Goal: Information Seeking & Learning: Learn about a topic

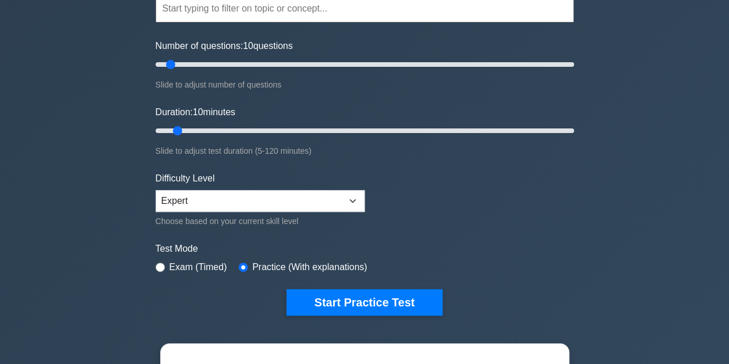
scroll to position [112, 0]
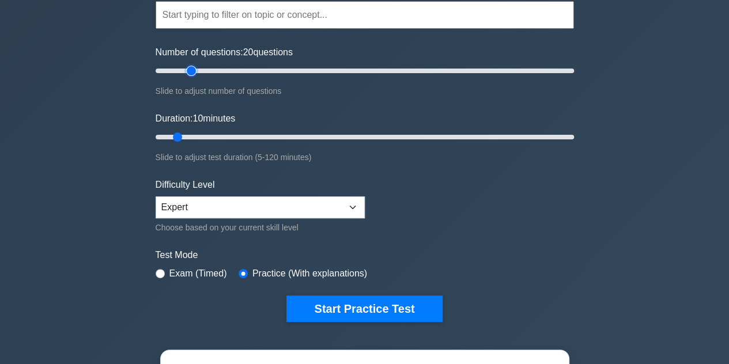
drag, startPoint x: 170, startPoint y: 72, endPoint x: 194, endPoint y: 81, distance: 25.2
type input "20"
click at [194, 78] on input "Number of questions: 20 questions" at bounding box center [365, 71] width 418 height 14
drag, startPoint x: 178, startPoint y: 136, endPoint x: 241, endPoint y: 151, distance: 65.1
type input "30"
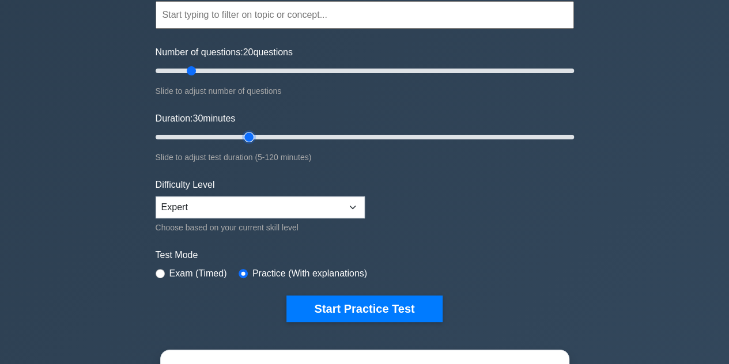
click at [241, 144] on input "Duration: 30 minutes" at bounding box center [365, 137] width 418 height 14
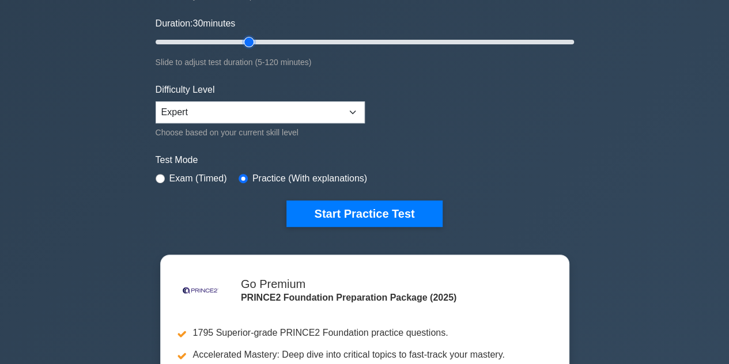
scroll to position [209, 0]
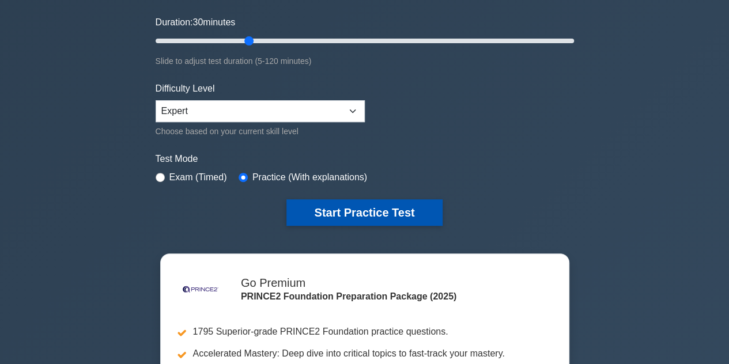
click at [343, 216] on button "Start Practice Test" at bounding box center [364, 212] width 156 height 27
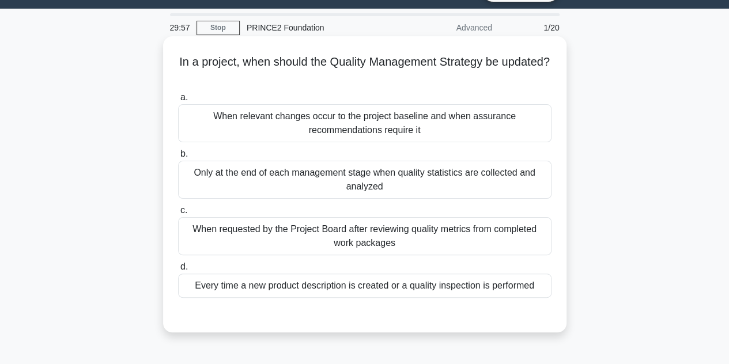
scroll to position [29, 0]
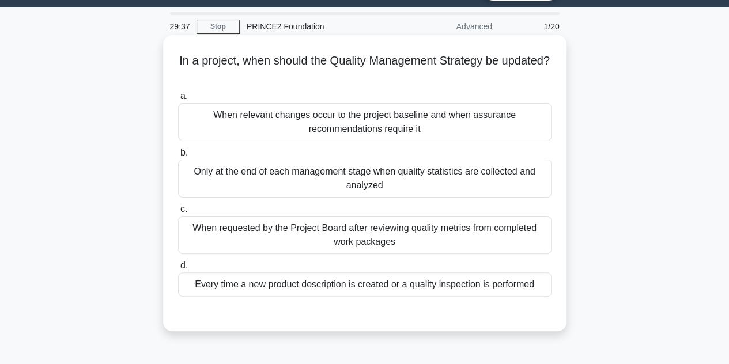
click at [338, 125] on div "When relevant changes occur to the project baseline and when assurance recommen…" at bounding box center [364, 122] width 373 height 38
click at [178, 100] on input "a. When relevant changes occur to the project baseline and when assurance recom…" at bounding box center [178, 96] width 0 height 7
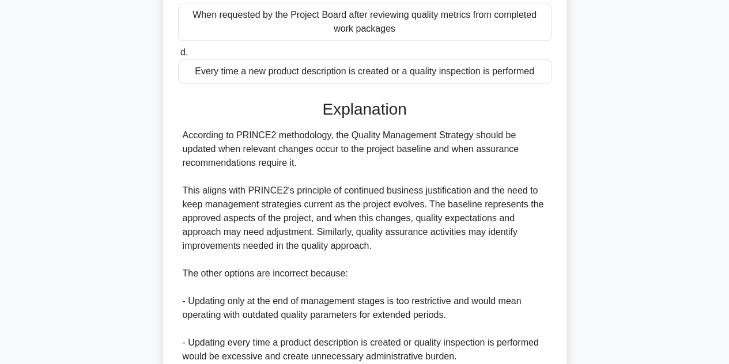
scroll to position [400, 0]
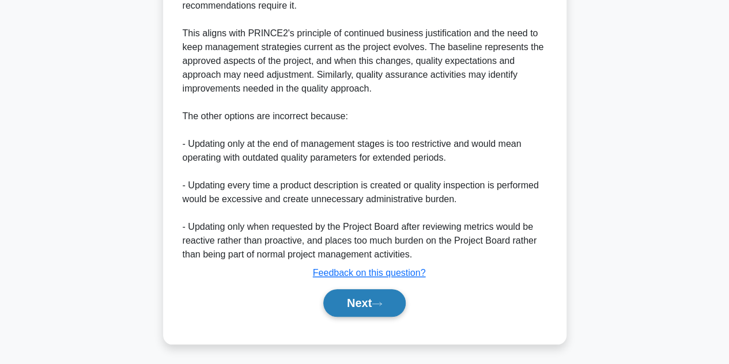
click at [394, 298] on button "Next" at bounding box center [364, 303] width 82 height 28
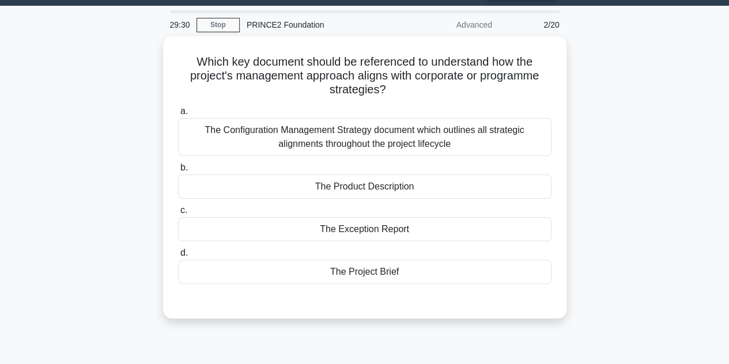
scroll to position [30, 0]
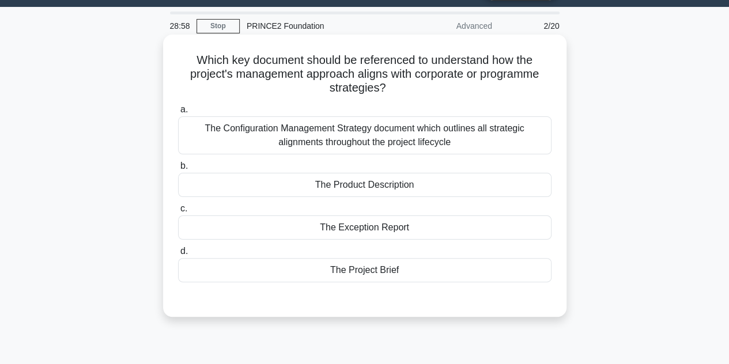
click at [418, 268] on div "The Project Brief" at bounding box center [364, 270] width 373 height 24
click at [178, 255] on input "d. The Project Brief" at bounding box center [178, 251] width 0 height 7
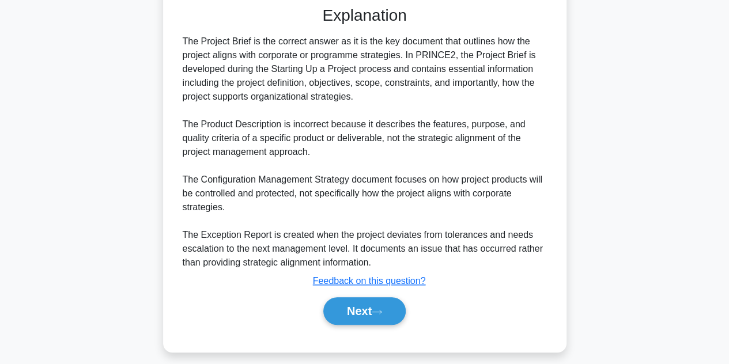
scroll to position [331, 0]
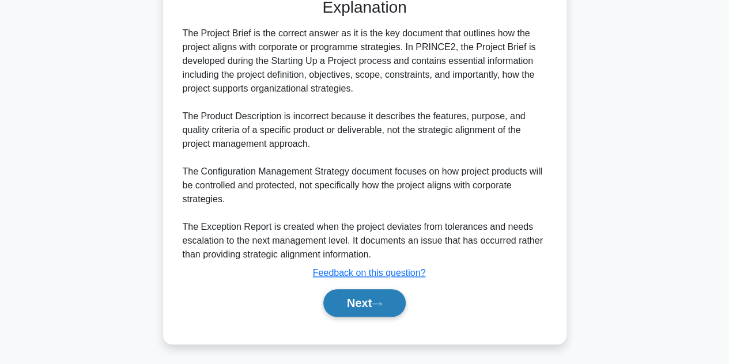
click at [403, 295] on button "Next" at bounding box center [364, 303] width 82 height 28
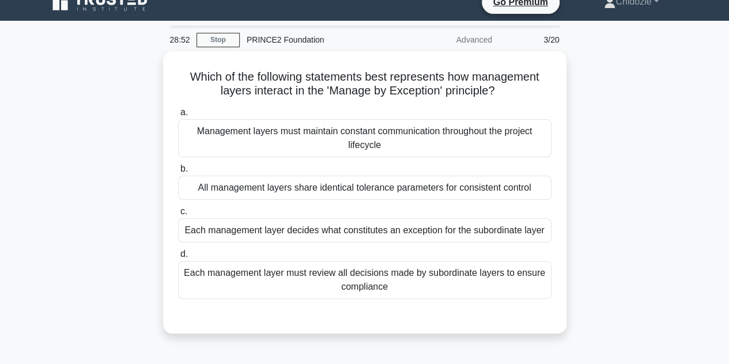
scroll to position [14, 0]
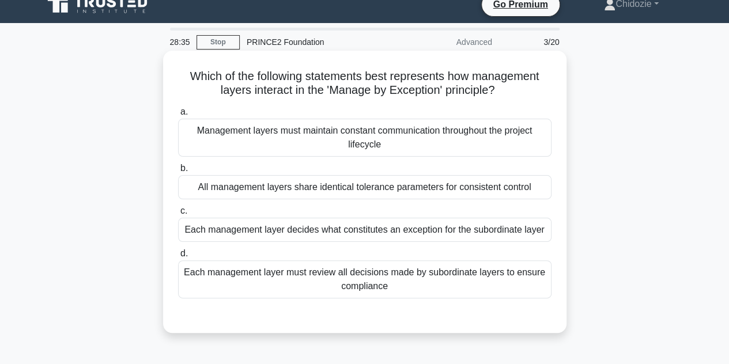
click at [413, 197] on div "All management layers share identical tolerance parameters for consistent contr…" at bounding box center [364, 187] width 373 height 24
click at [178, 172] on input "b. All management layers share identical tolerance parameters for consistent co…" at bounding box center [178, 168] width 0 height 7
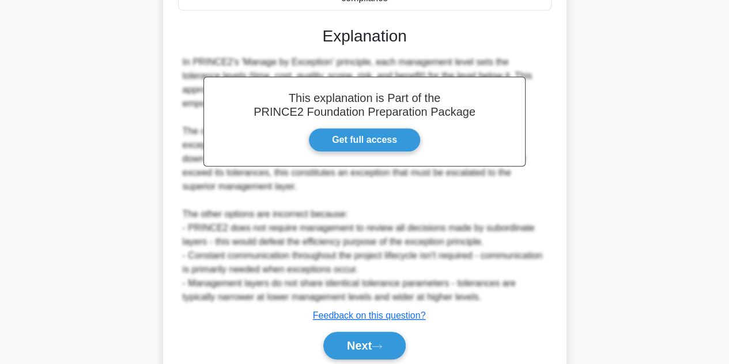
scroll to position [360, 0]
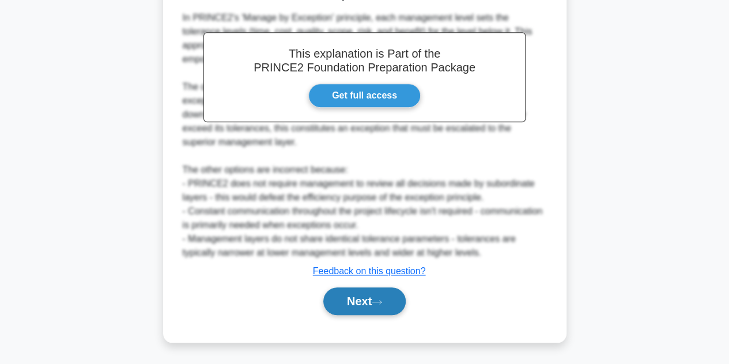
click at [395, 295] on button "Next" at bounding box center [364, 302] width 82 height 28
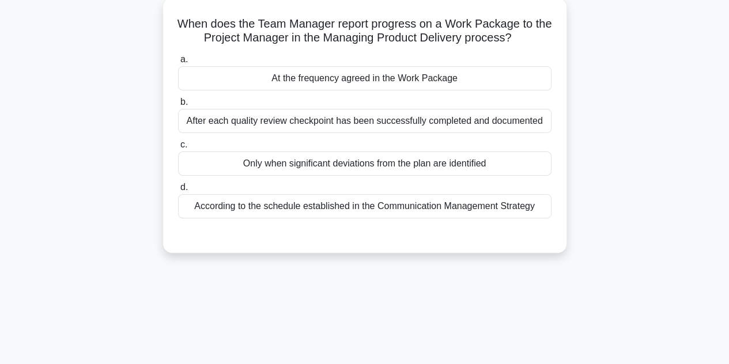
scroll to position [68, 0]
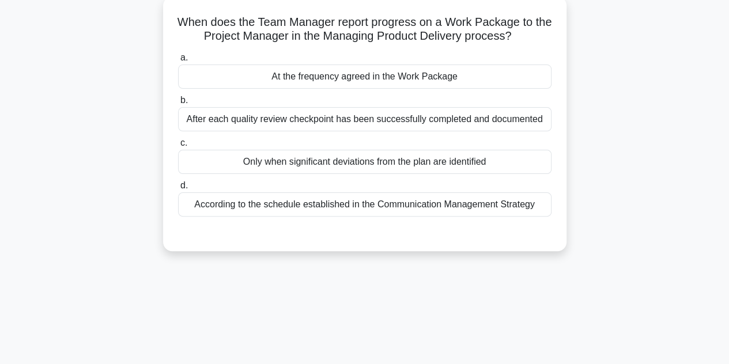
click at [413, 207] on div "According to the schedule established in the Communication Management Strategy" at bounding box center [364, 204] width 373 height 24
click at [178, 190] on input "d. According to the schedule established in the Communication Management Strate…" at bounding box center [178, 185] width 0 height 7
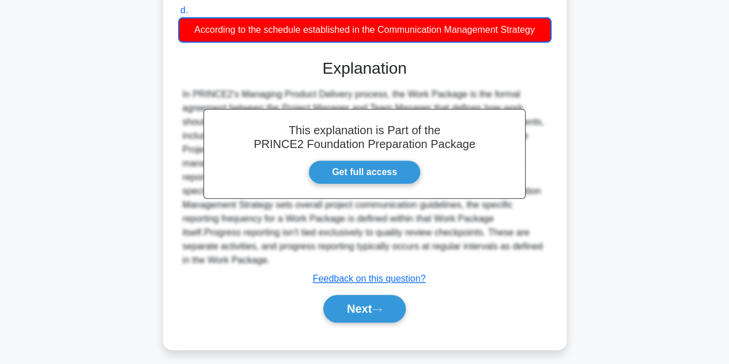
scroll to position [244, 0]
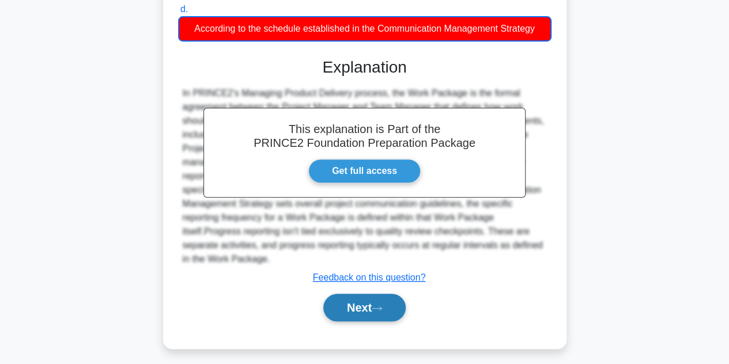
click at [377, 316] on button "Next" at bounding box center [364, 308] width 82 height 28
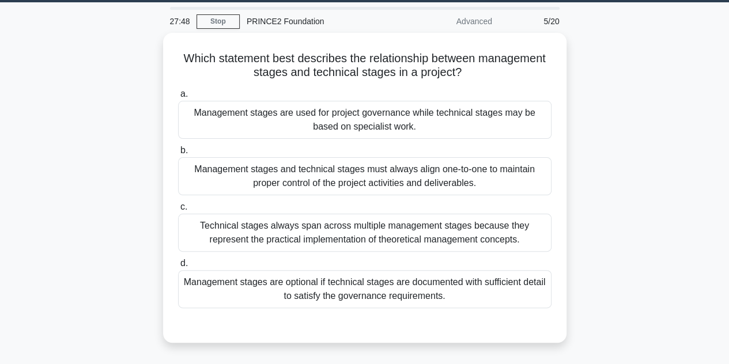
scroll to position [31, 0]
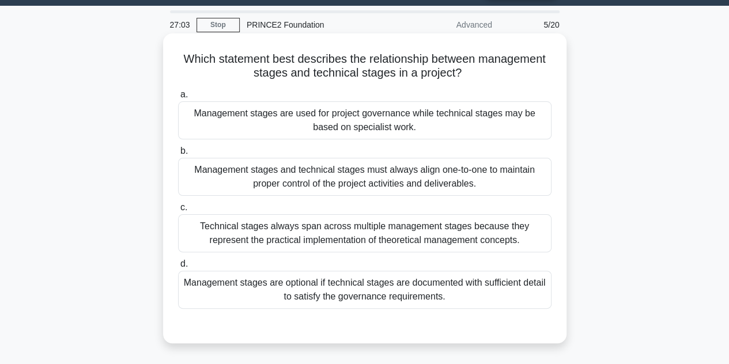
click at [370, 129] on div "Management stages are used for project governance while technical stages may be…" at bounding box center [364, 120] width 373 height 38
click at [178, 99] on input "a. Management stages are used for project governance while technical stages may…" at bounding box center [178, 94] width 0 height 7
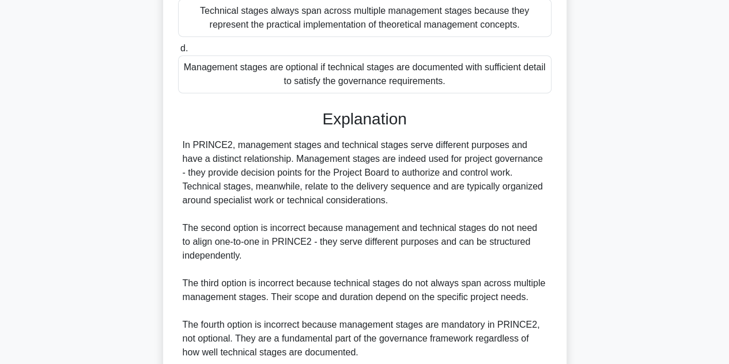
scroll to position [345, 0]
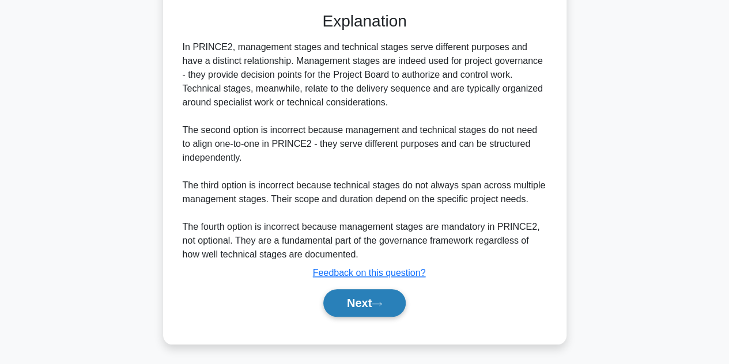
click at [386, 297] on button "Next" at bounding box center [364, 303] width 82 height 28
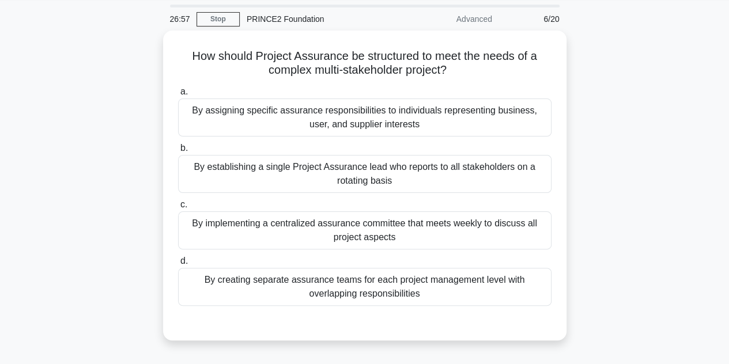
scroll to position [33, 0]
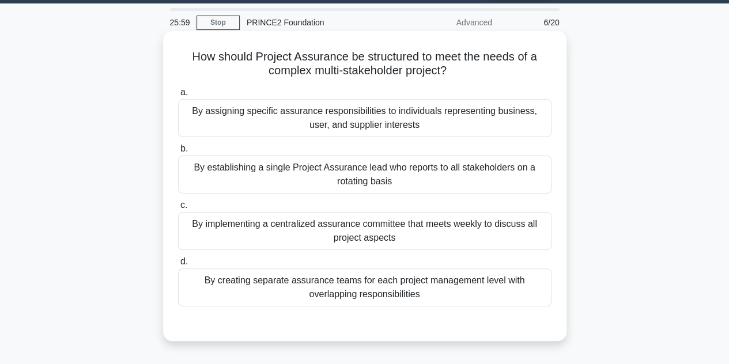
click at [424, 178] on div "By establishing a single Project Assurance lead who reports to all stakeholders…" at bounding box center [364, 175] width 373 height 38
click at [178, 153] on input "b. By establishing a single Project Assurance lead who reports to all stakehold…" at bounding box center [178, 148] width 0 height 7
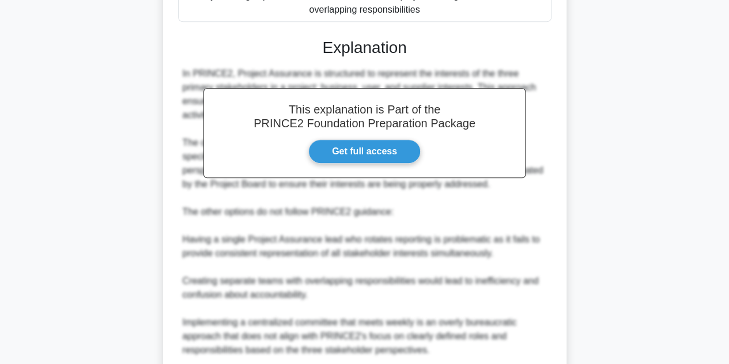
scroll to position [402, 0]
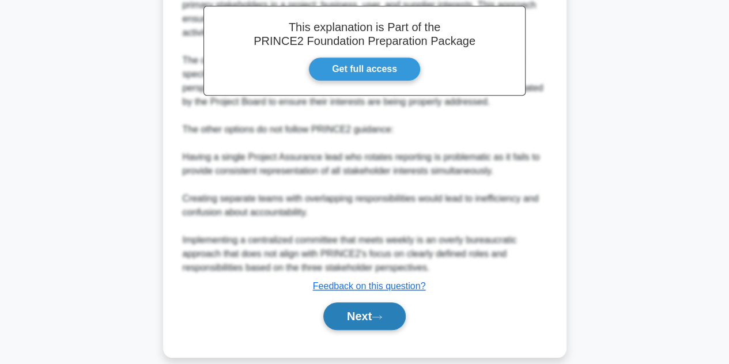
click at [392, 309] on button "Next" at bounding box center [364, 317] width 82 height 28
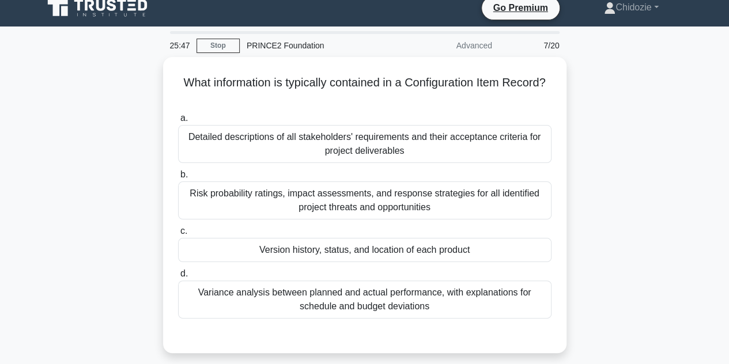
scroll to position [8, 0]
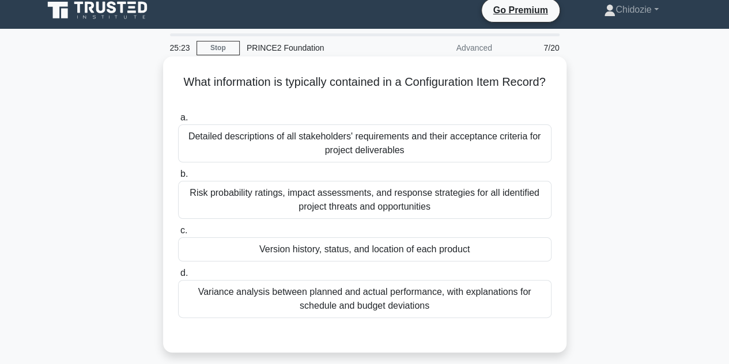
click at [329, 252] on div "Version history, status, and location of each product" at bounding box center [364, 249] width 373 height 24
click at [178, 235] on input "c. Version history, status, and location of each product" at bounding box center [178, 230] width 0 height 7
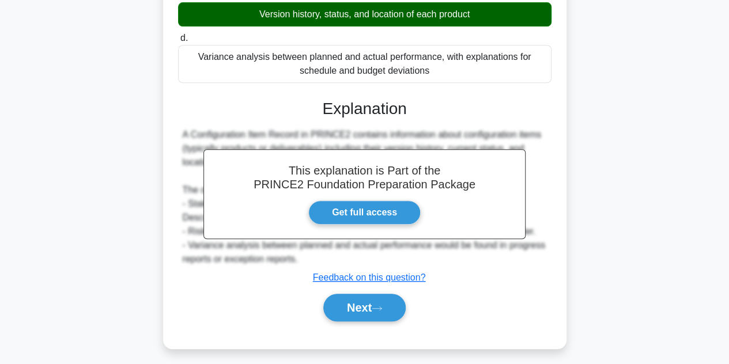
scroll to position [258, 0]
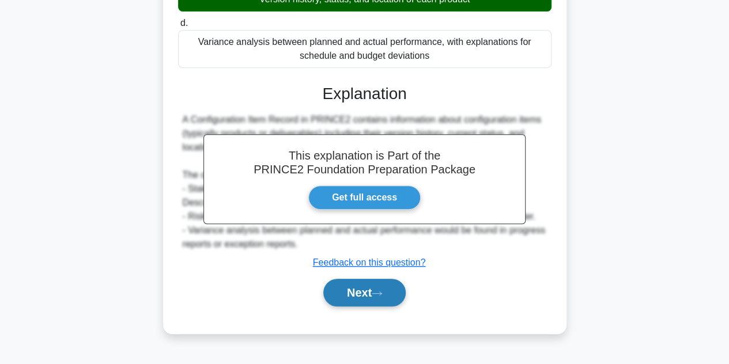
click at [394, 293] on button "Next" at bounding box center [364, 293] width 82 height 28
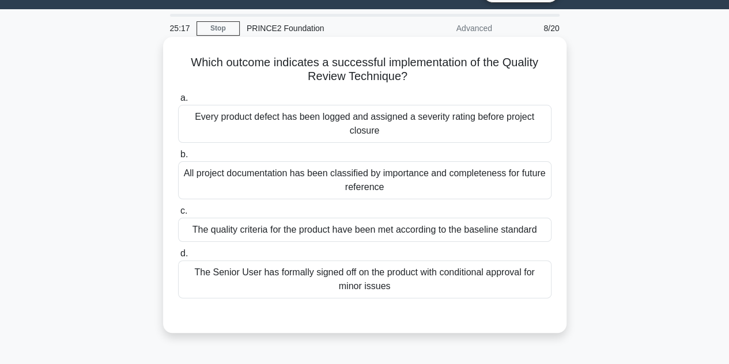
scroll to position [28, 0]
click at [380, 191] on div "All project documentation has been classified by importance and completeness fo…" at bounding box center [364, 180] width 373 height 38
click at [178, 158] on input "b. All project documentation has been classified by importance and completeness…" at bounding box center [178, 154] width 0 height 7
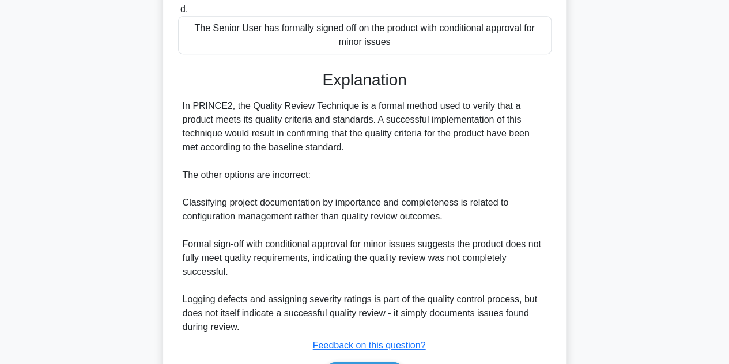
scroll to position [346, 0]
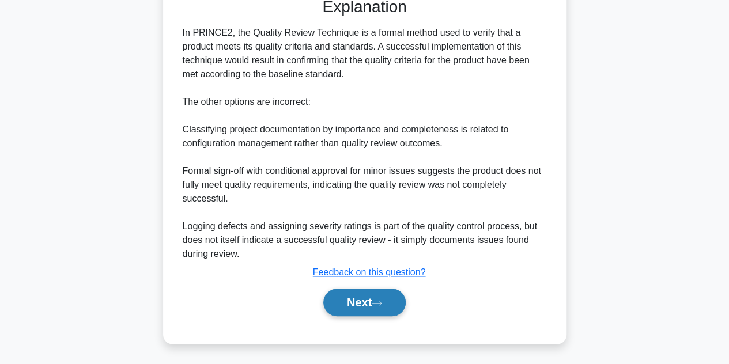
click at [388, 300] on button "Next" at bounding box center [364, 303] width 82 height 28
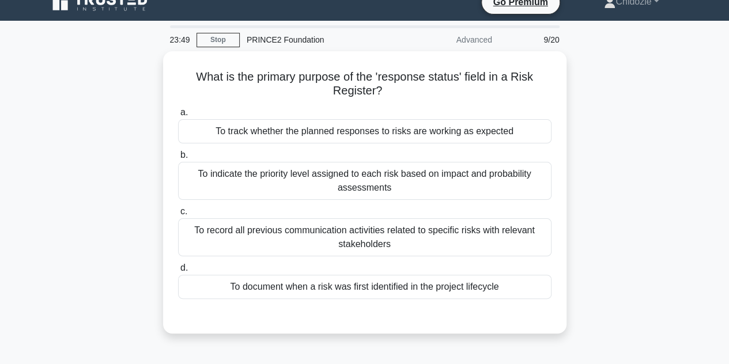
scroll to position [8, 0]
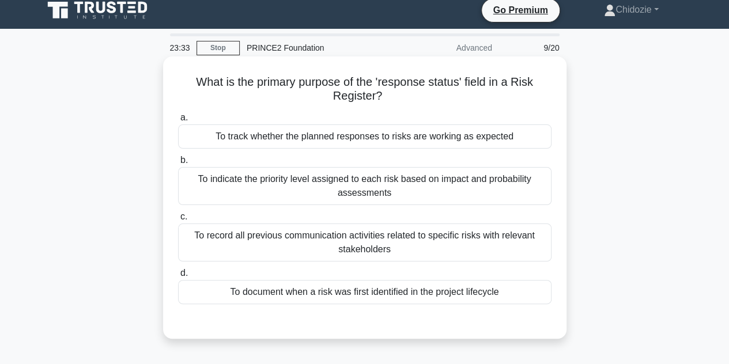
click at [406, 131] on div "To track whether the planned responses to risks are working as expected" at bounding box center [364, 136] width 373 height 24
click at [178, 122] on input "a. To track whether the planned responses to risks are working as expected" at bounding box center [178, 117] width 0 height 7
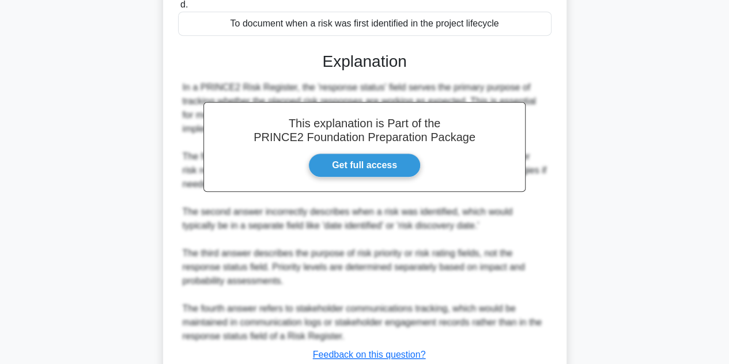
scroll to position [345, 0]
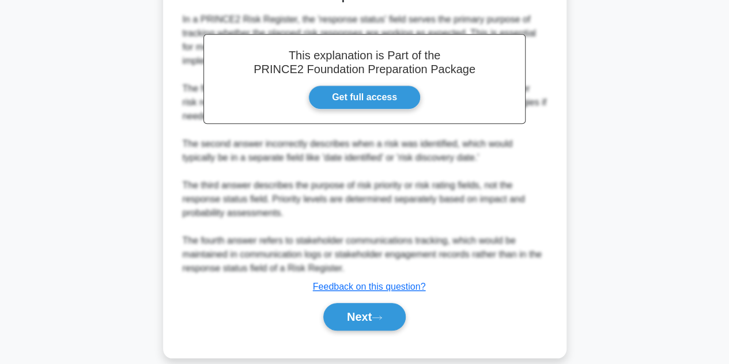
click at [368, 303] on button "Next" at bounding box center [364, 317] width 82 height 28
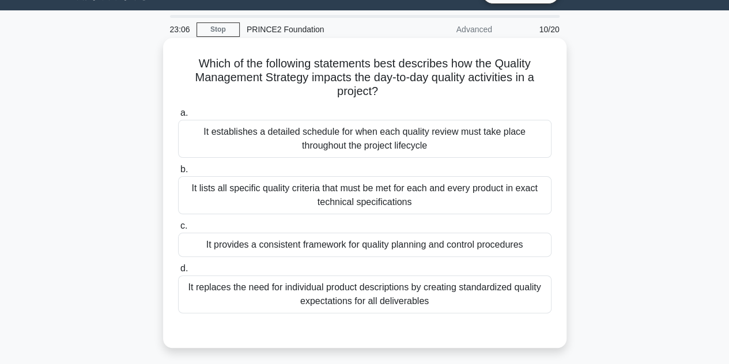
scroll to position [28, 0]
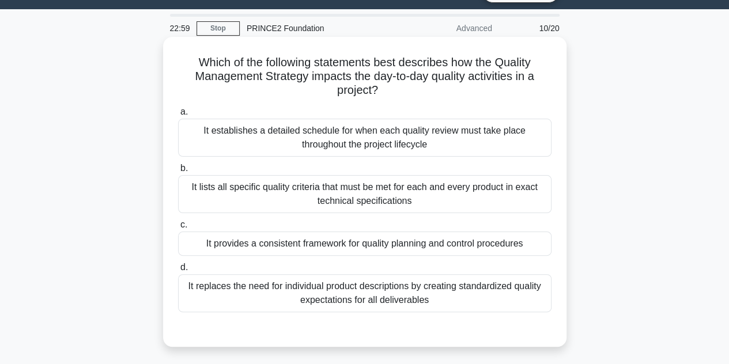
click at [342, 303] on div "It replaces the need for individual product descriptions by creating standardiz…" at bounding box center [364, 293] width 373 height 38
click at [178, 271] on input "d. It replaces the need for individual product descriptions by creating standar…" at bounding box center [178, 267] width 0 height 7
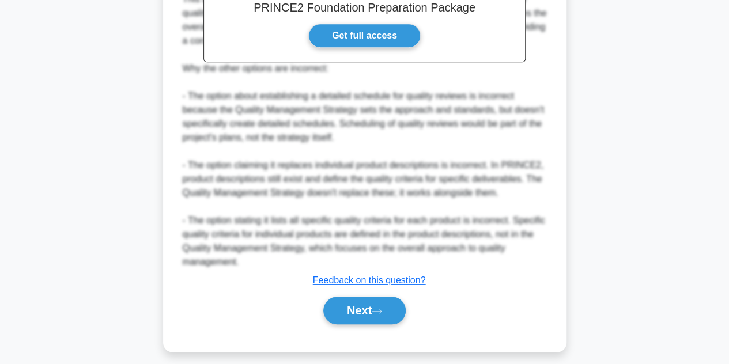
scroll to position [443, 0]
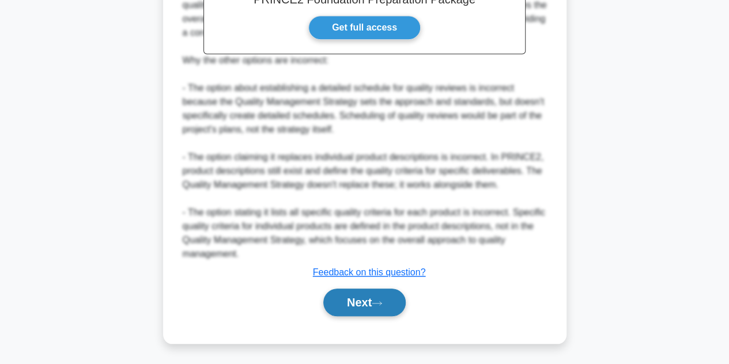
click at [368, 293] on button "Next" at bounding box center [364, 303] width 82 height 28
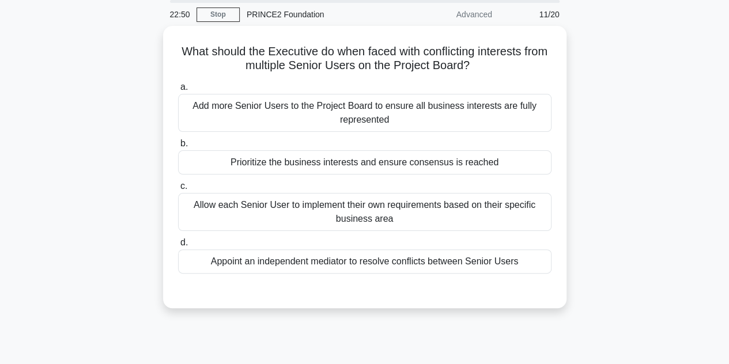
scroll to position [40, 0]
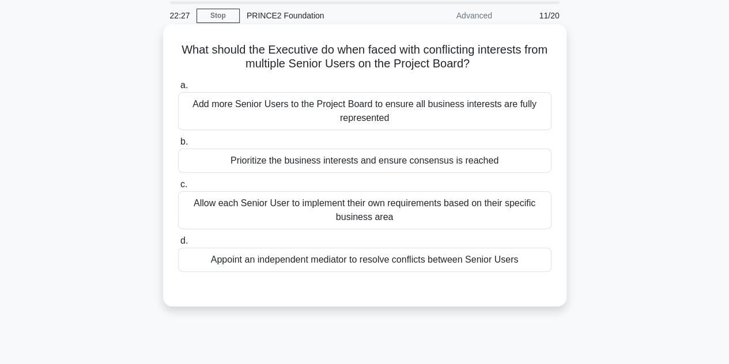
click at [382, 162] on div "Prioritize the business interests and ensure consensus is reached" at bounding box center [364, 161] width 373 height 24
click at [178, 146] on input "b. Prioritize the business interests and ensure consensus is reached" at bounding box center [178, 141] width 0 height 7
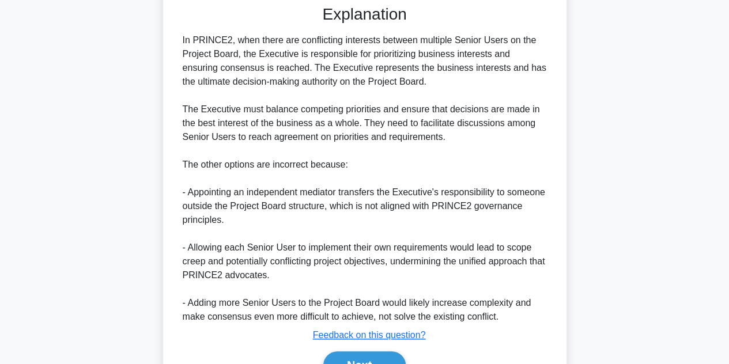
scroll to position [386, 0]
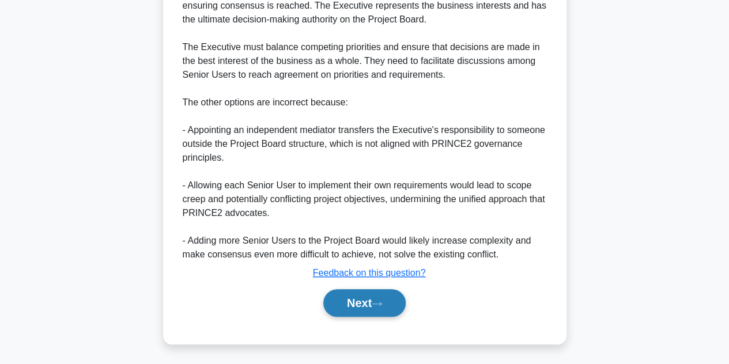
click at [388, 301] on button "Next" at bounding box center [364, 303] width 82 height 28
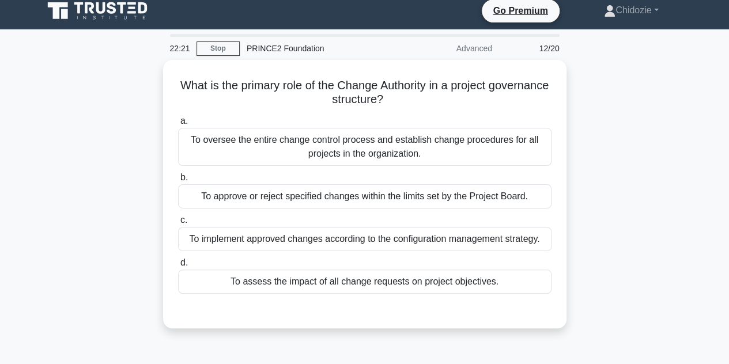
scroll to position [14, 0]
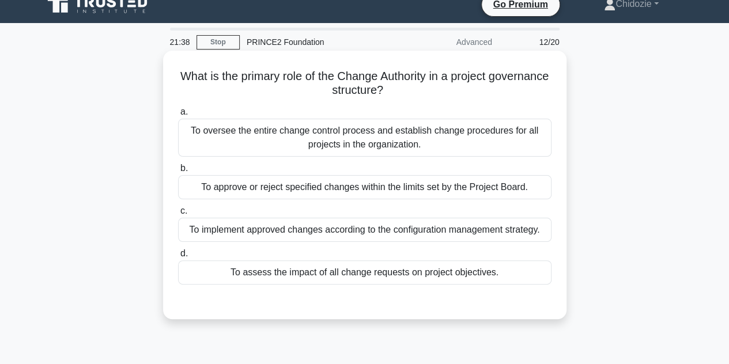
click at [364, 191] on div "To approve or reject specified changes within the limits set by the Project Boa…" at bounding box center [364, 187] width 373 height 24
click at [178, 172] on input "b. To approve or reject specified changes within the limits set by the Project …" at bounding box center [178, 168] width 0 height 7
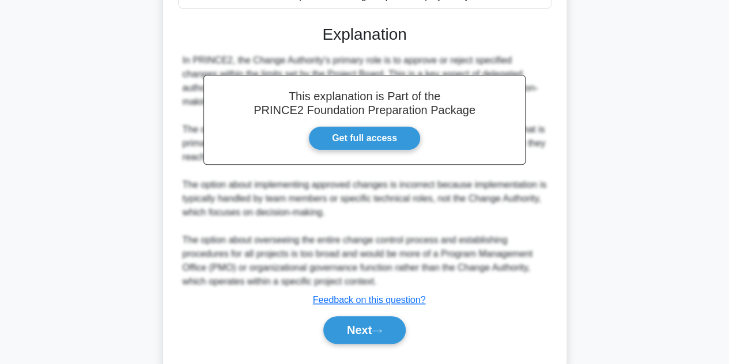
scroll to position [317, 0]
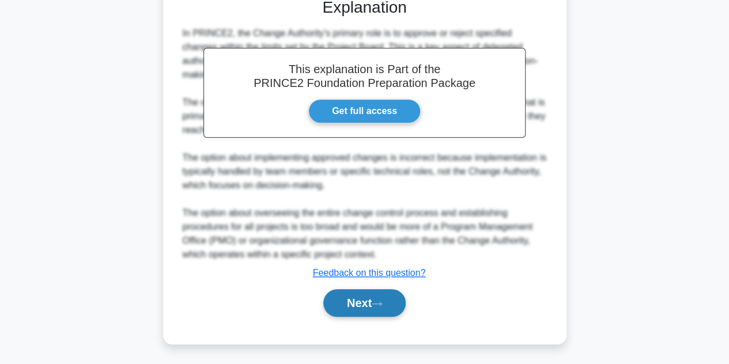
click at [390, 297] on button "Next" at bounding box center [364, 303] width 82 height 28
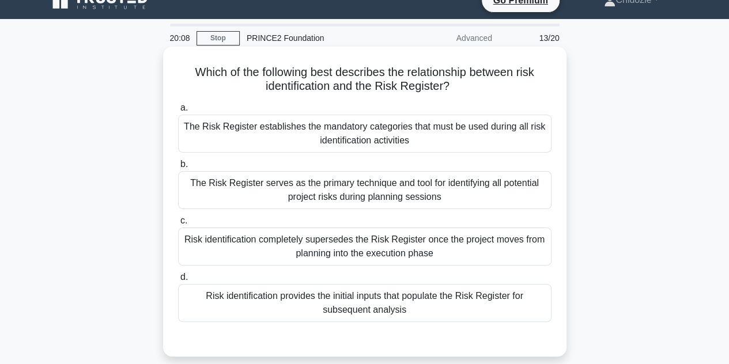
scroll to position [17, 0]
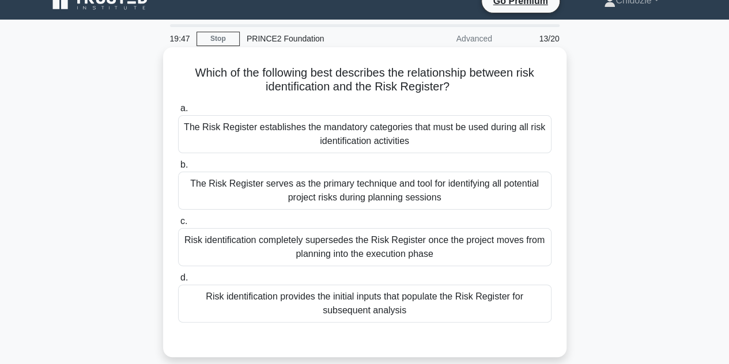
click at [444, 184] on div "The Risk Register serves as the primary technique and tool for identifying all …" at bounding box center [364, 191] width 373 height 38
click at [178, 169] on input "b. The Risk Register serves as the primary technique and tool for identifying a…" at bounding box center [178, 164] width 0 height 7
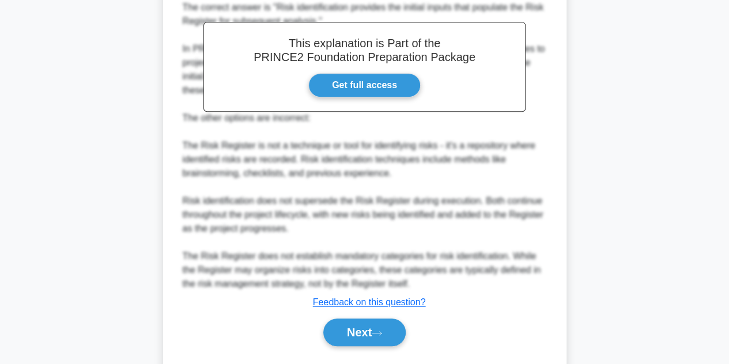
scroll to position [386, 0]
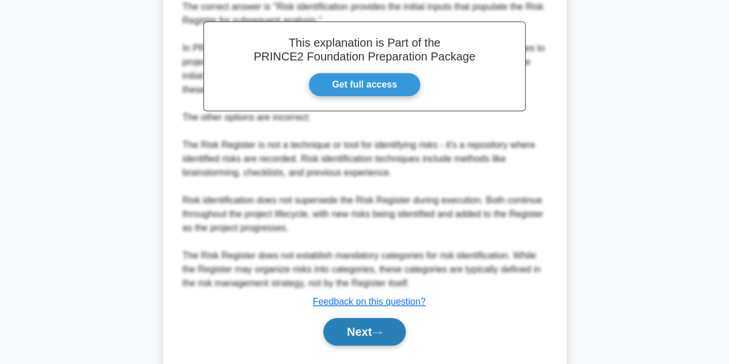
click at [380, 329] on button "Next" at bounding box center [364, 332] width 82 height 28
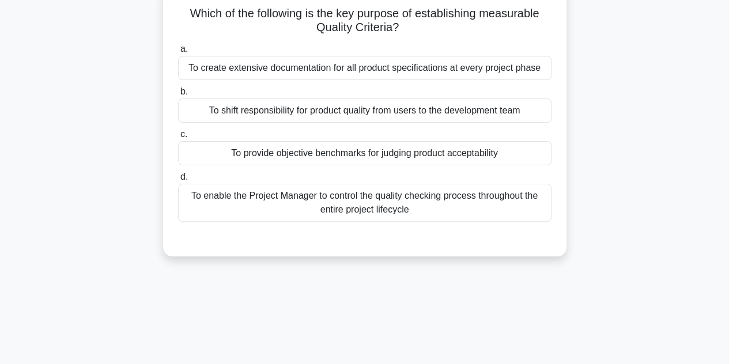
scroll to position [0, 0]
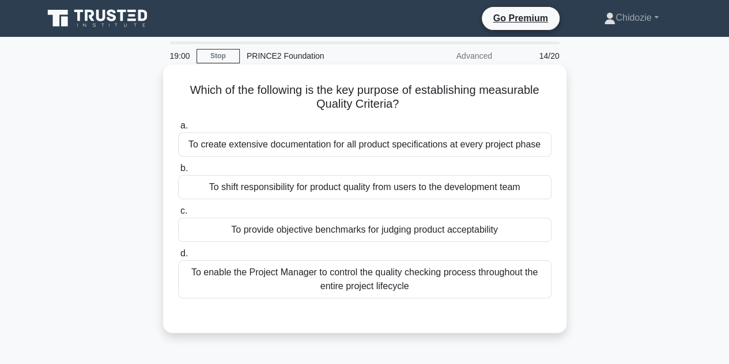
click at [421, 142] on div "To create extensive documentation for all product specifications at every proje…" at bounding box center [364, 145] width 373 height 24
click at [178, 130] on input "a. To create extensive documentation for all product specifications at every pr…" at bounding box center [178, 125] width 0 height 7
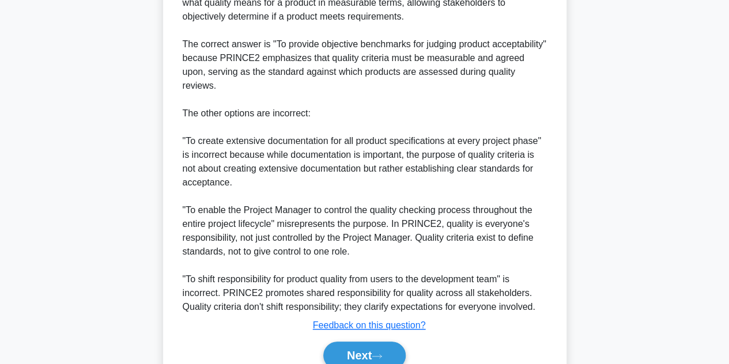
scroll to position [443, 0]
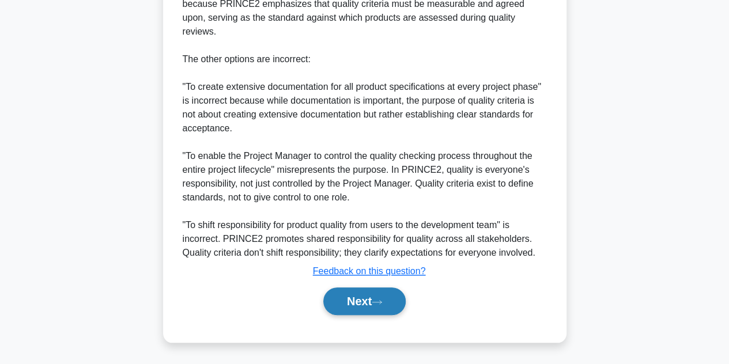
click at [375, 299] on button "Next" at bounding box center [364, 302] width 82 height 28
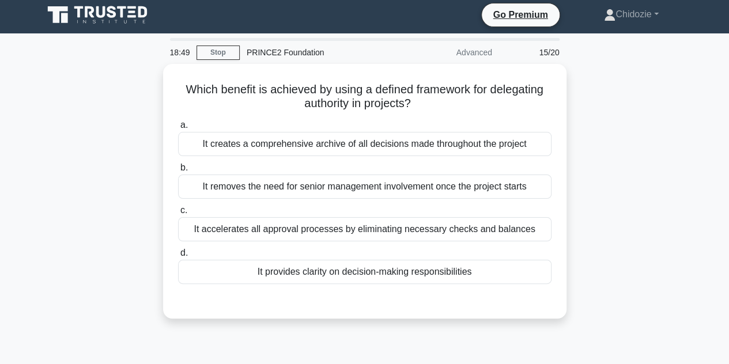
scroll to position [0, 0]
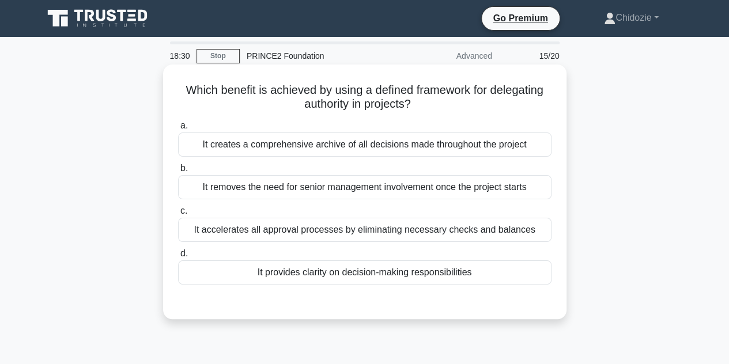
click at [437, 277] on div "It provides clarity on decision-making responsibilities" at bounding box center [364, 273] width 373 height 24
click at [178, 258] on input "d. It provides clarity on decision-making responsibilities" at bounding box center [178, 253] width 0 height 7
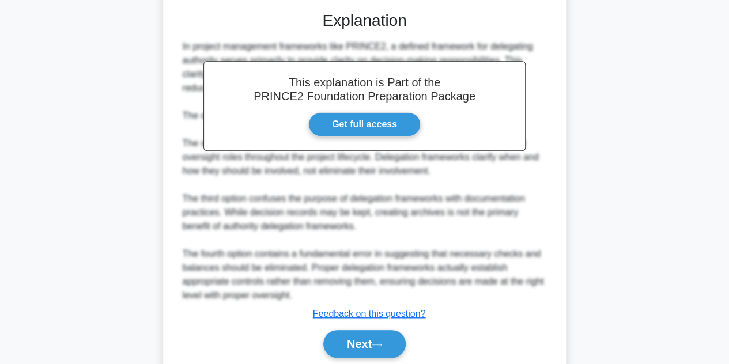
scroll to position [296, 0]
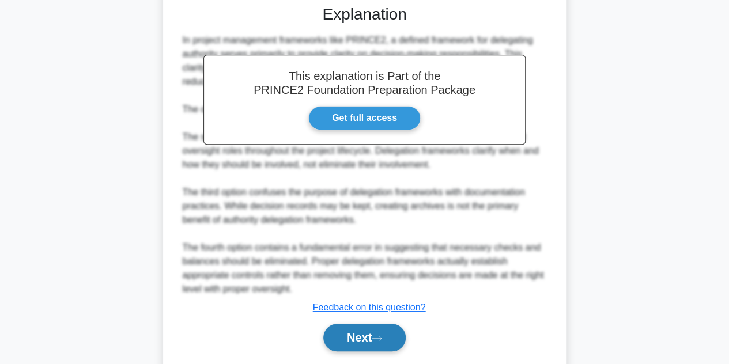
click at [384, 329] on button "Next" at bounding box center [364, 338] width 82 height 28
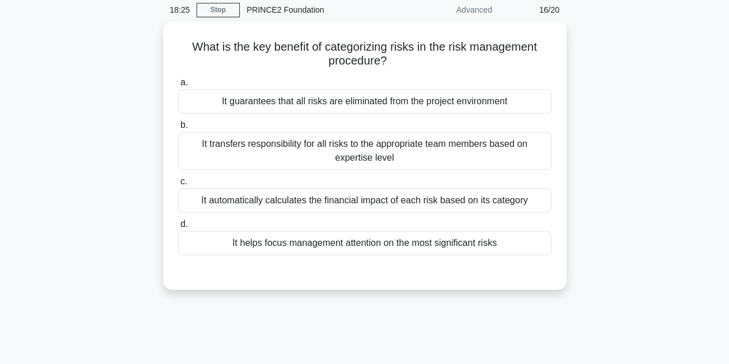
scroll to position [45, 0]
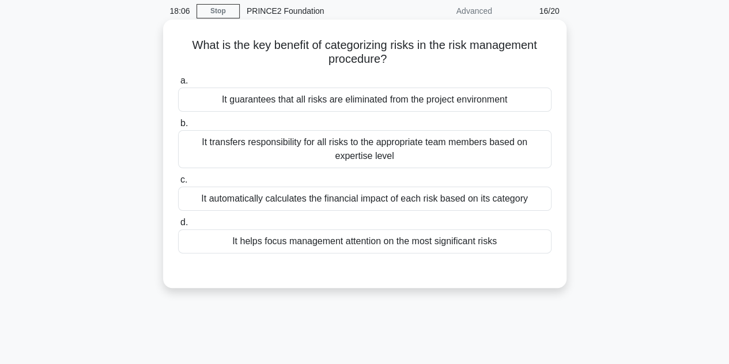
click at [399, 250] on div "It helps focus management attention on the most significant risks" at bounding box center [364, 241] width 373 height 24
click at [178, 226] on input "d. It helps focus management attention on the most significant risks" at bounding box center [178, 222] width 0 height 7
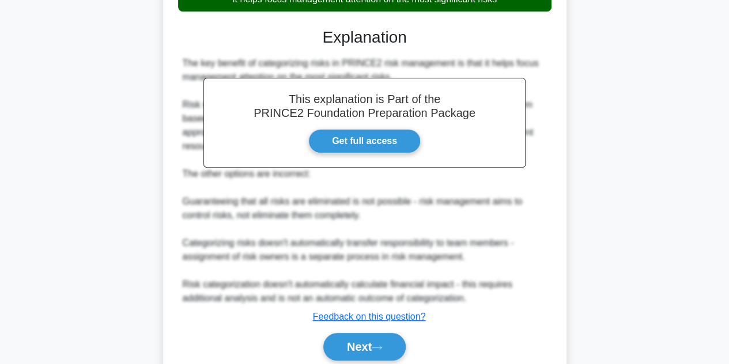
scroll to position [331, 0]
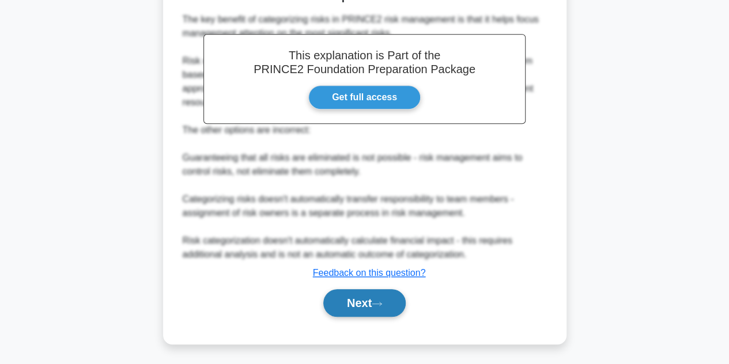
click at [346, 302] on button "Next" at bounding box center [364, 303] width 82 height 28
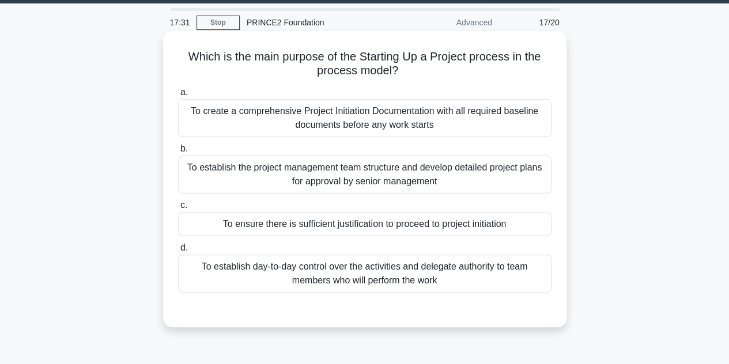
scroll to position [33, 0]
click at [375, 231] on div "To ensure there is sufficient justification to proceed to project initiation" at bounding box center [364, 224] width 373 height 24
click at [178, 209] on input "c. To ensure there is sufficient justification to proceed to project initiation" at bounding box center [178, 205] width 0 height 7
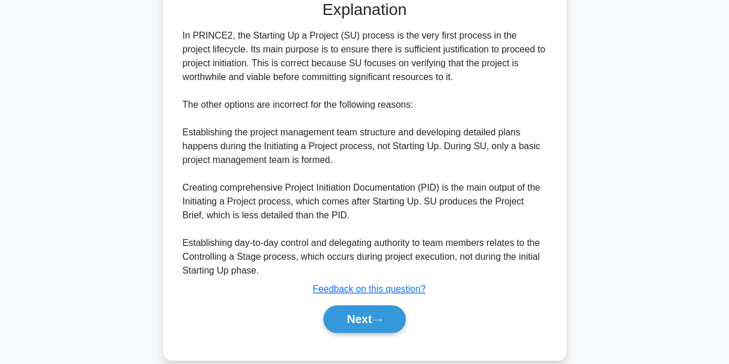
scroll to position [358, 0]
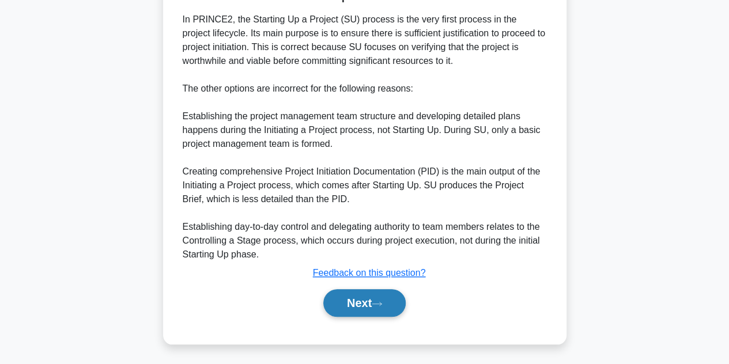
click at [371, 305] on button "Next" at bounding box center [364, 303] width 82 height 28
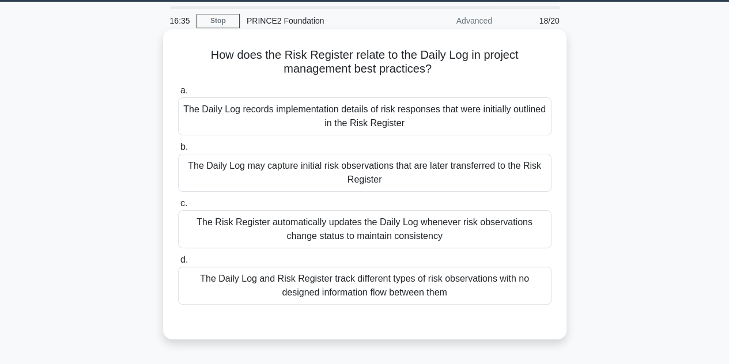
scroll to position [37, 0]
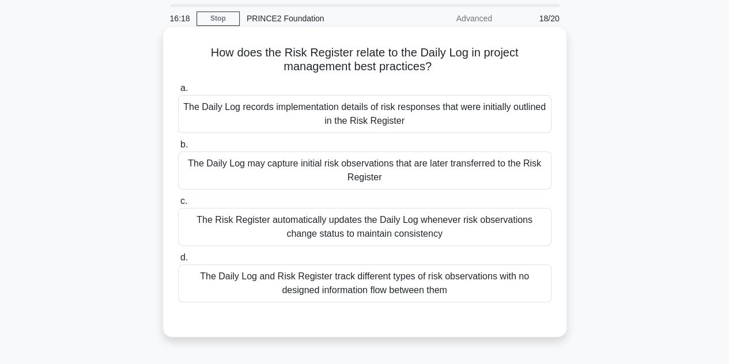
click at [334, 172] on div "The Daily Log may capture initial risk observations that are later transferred …" at bounding box center [364, 171] width 373 height 38
click at [178, 149] on input "b. The Daily Log may capture initial risk observations that are later transferr…" at bounding box center [178, 144] width 0 height 7
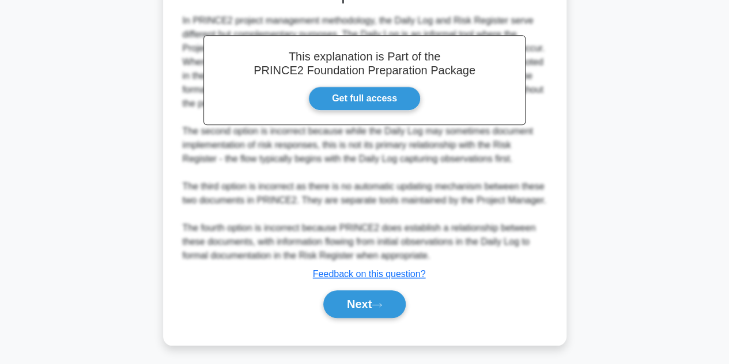
scroll to position [372, 0]
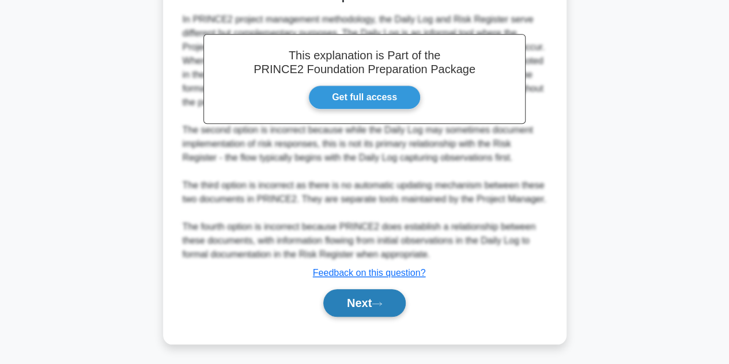
click at [343, 303] on button "Next" at bounding box center [364, 303] width 82 height 28
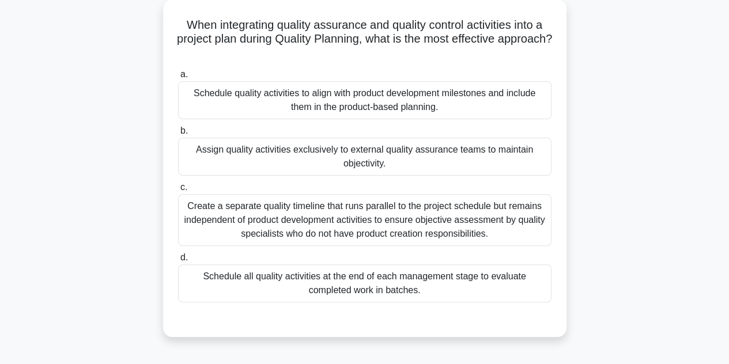
scroll to position [66, 0]
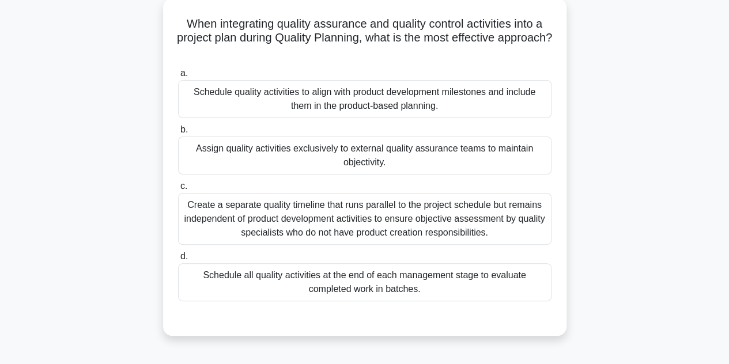
click at [346, 212] on div "Create a separate quality timeline that runs parallel to the project schedule b…" at bounding box center [364, 219] width 373 height 52
click at [178, 190] on input "c. Create a separate quality timeline that runs parallel to the project schedul…" at bounding box center [178, 186] width 0 height 7
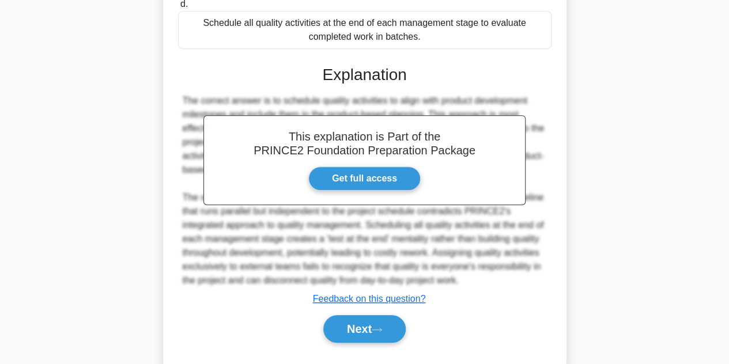
scroll to position [346, 0]
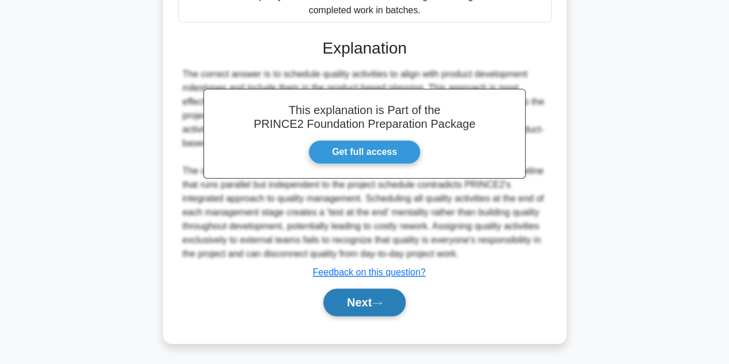
click at [379, 294] on button "Next" at bounding box center [364, 303] width 82 height 28
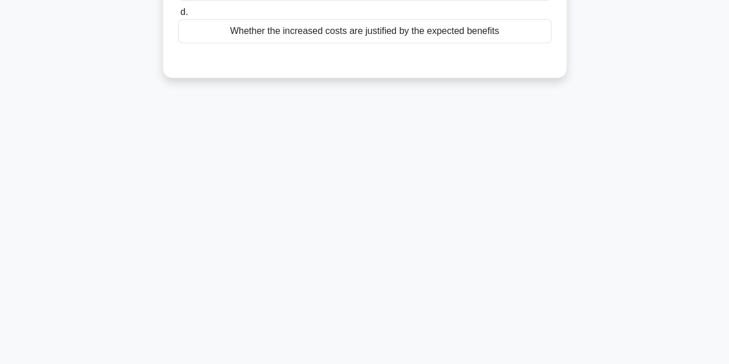
click at [379, 294] on div "14:49 Stop PRINCE2 Foundation Advanced 20/20 Which aspect of Value for Money As…" at bounding box center [364, 71] width 657 height 576
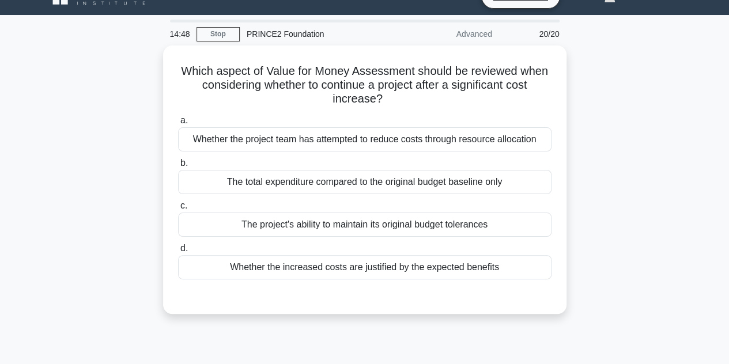
scroll to position [20, 0]
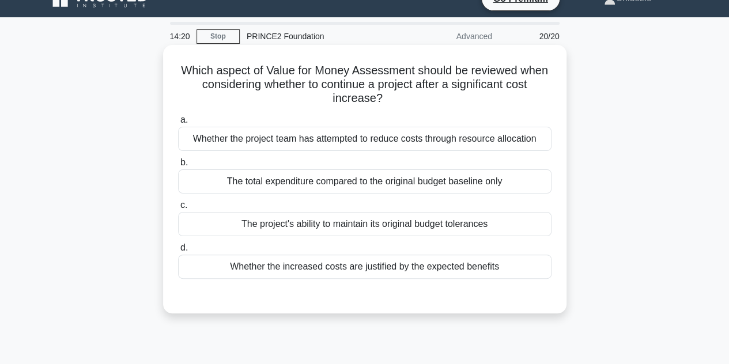
click at [388, 268] on div "Whether the increased costs are justified by the expected benefits" at bounding box center [364, 267] width 373 height 24
click at [178, 252] on input "d. Whether the increased costs are justified by the expected benefits" at bounding box center [178, 247] width 0 height 7
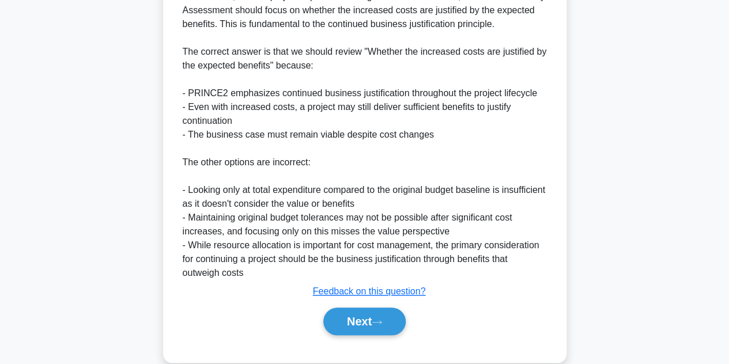
scroll to position [372, 0]
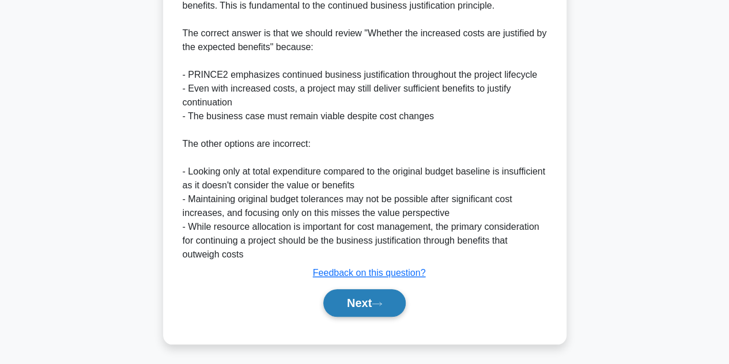
click at [365, 300] on button "Next" at bounding box center [364, 303] width 82 height 28
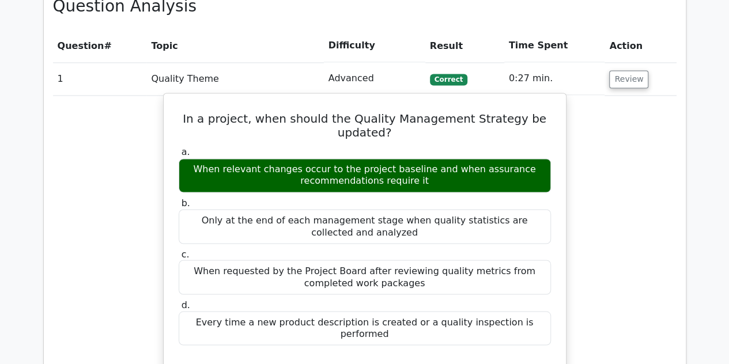
scroll to position [898, 0]
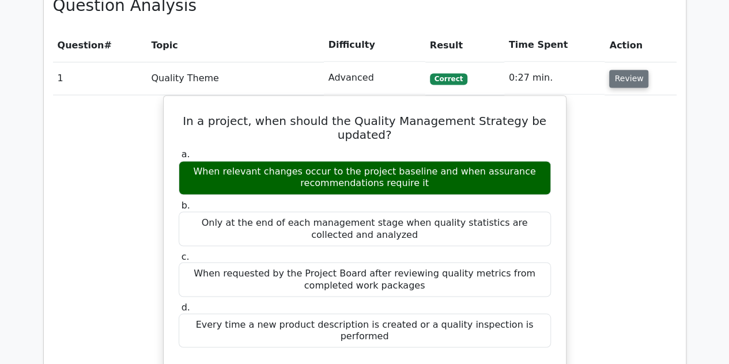
click at [622, 70] on button "Review" at bounding box center [628, 79] width 39 height 18
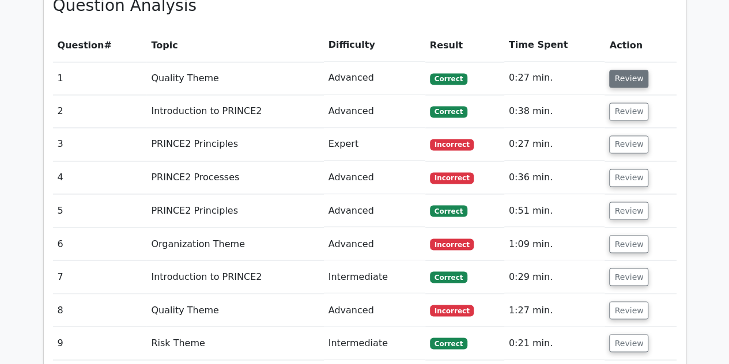
click at [614, 70] on button "Review" at bounding box center [628, 79] width 39 height 18
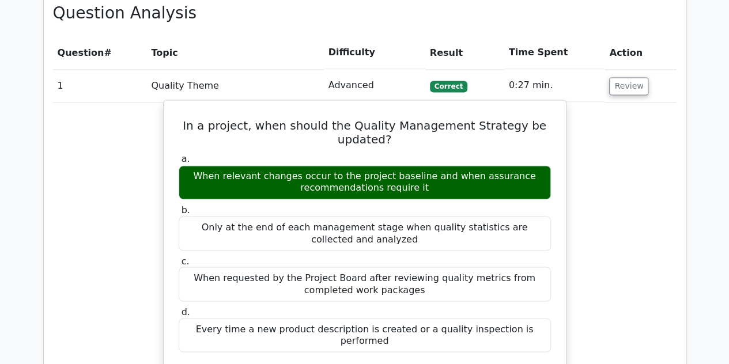
scroll to position [888, 0]
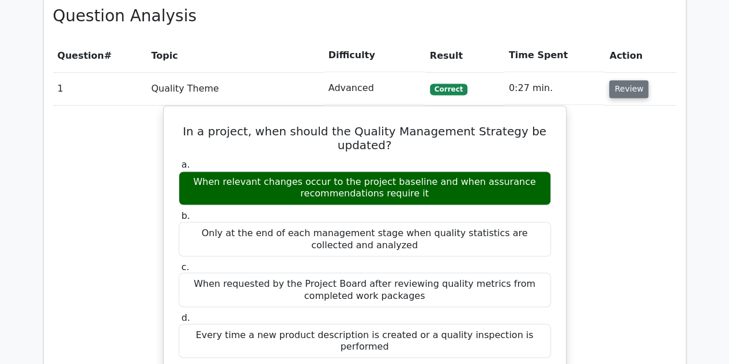
click at [618, 80] on button "Review" at bounding box center [628, 89] width 39 height 18
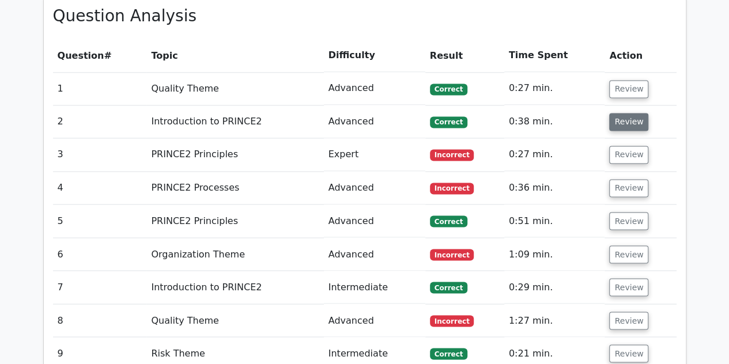
click at [618, 113] on button "Review" at bounding box center [628, 122] width 39 height 18
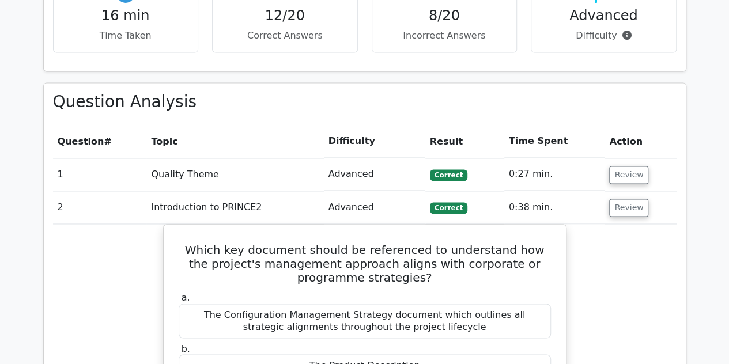
scroll to position [801, 0]
click at [621, 199] on button "Review" at bounding box center [628, 208] width 39 height 18
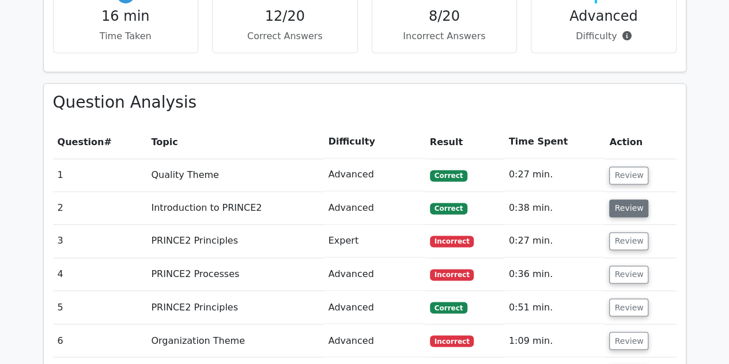
click at [621, 199] on button "Review" at bounding box center [628, 208] width 39 height 18
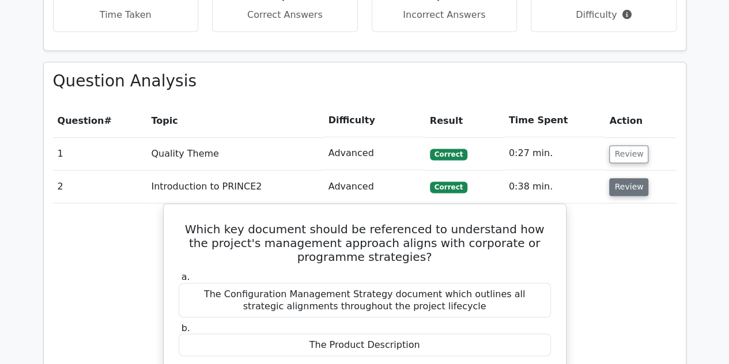
scroll to position [822, 0]
click at [627, 179] on button "Review" at bounding box center [628, 188] width 39 height 18
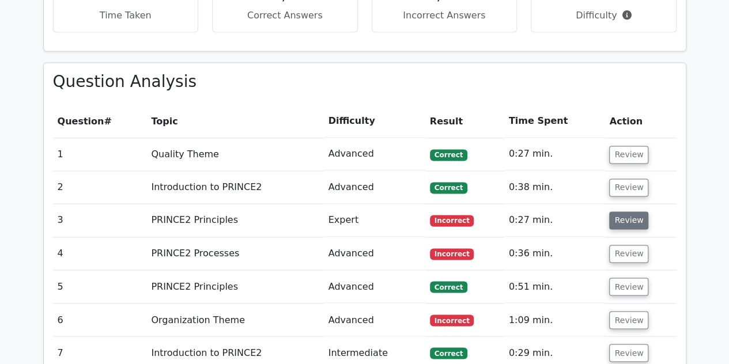
click at [624, 212] on button "Review" at bounding box center [628, 221] width 39 height 18
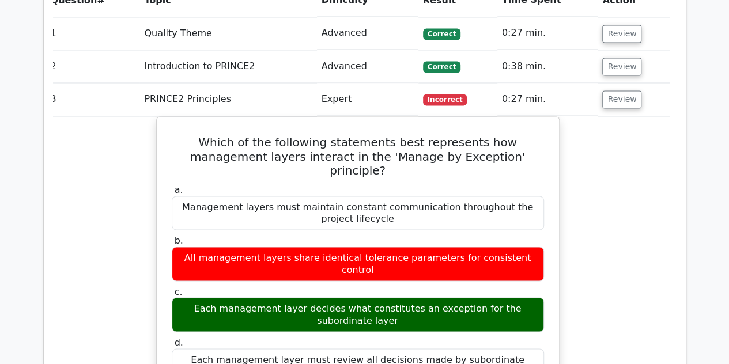
scroll to position [942, 0]
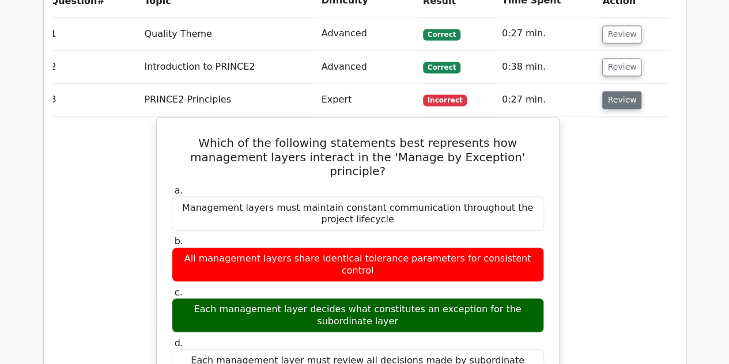
click at [609, 91] on button "Review" at bounding box center [621, 100] width 39 height 18
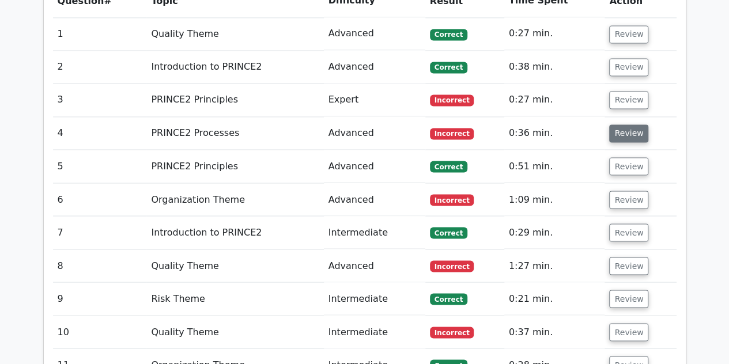
click at [622, 124] on button "Review" at bounding box center [628, 133] width 39 height 18
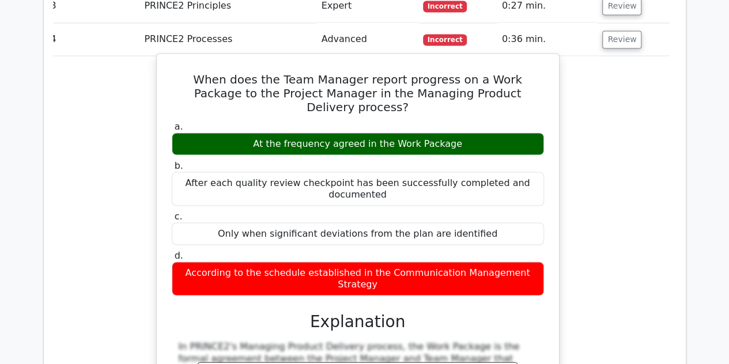
scroll to position [1035, 0]
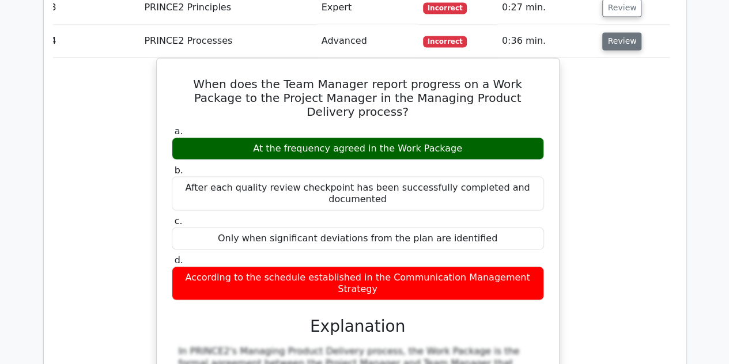
click at [613, 32] on button "Review" at bounding box center [621, 41] width 39 height 18
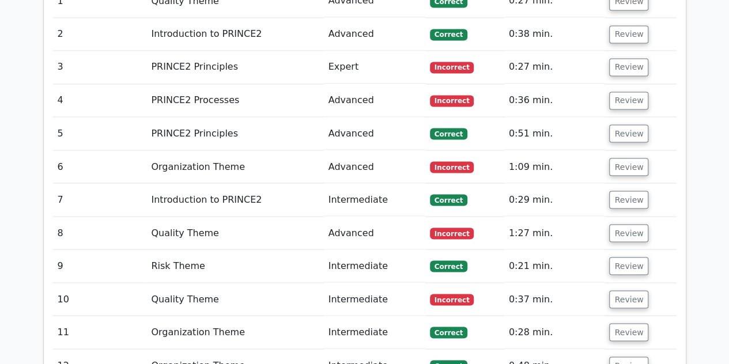
scroll to position [975, 0]
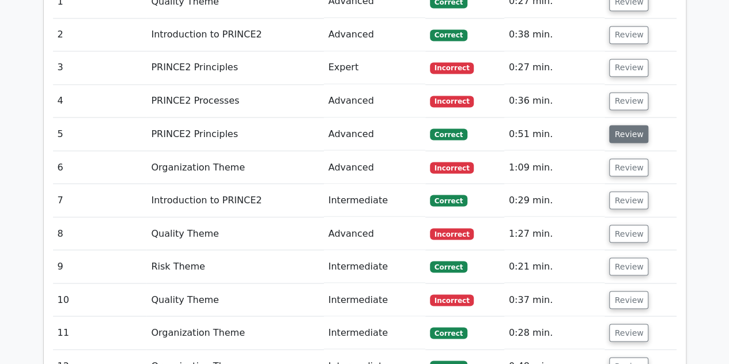
click at [628, 125] on button "Review" at bounding box center [628, 134] width 39 height 18
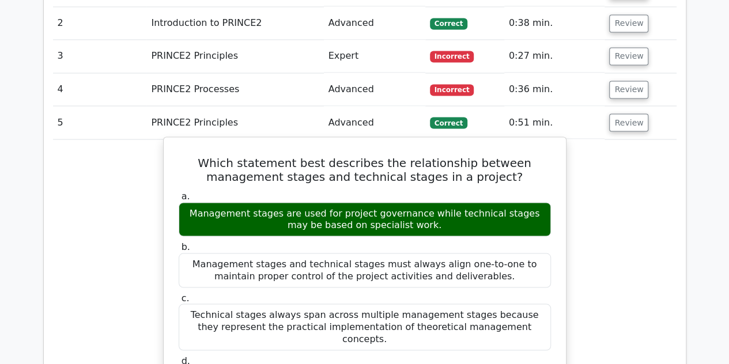
scroll to position [986, 0]
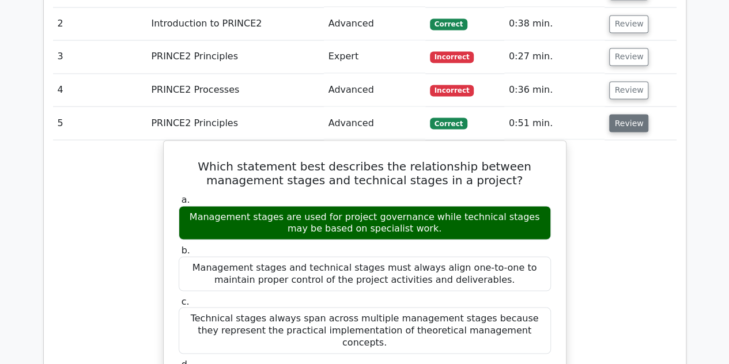
click at [628, 114] on button "Review" at bounding box center [628, 123] width 39 height 18
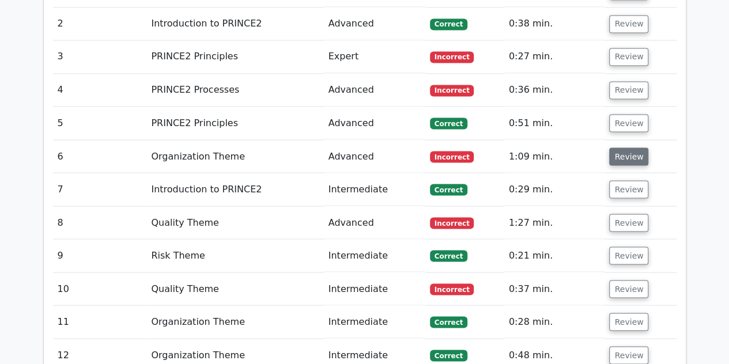
click at [622, 148] on button "Review" at bounding box center [628, 157] width 39 height 18
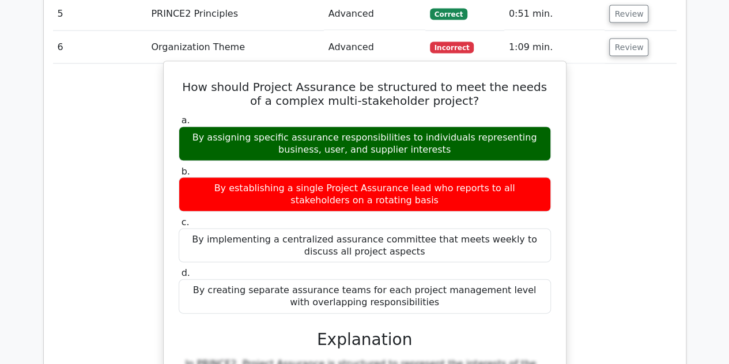
scroll to position [1085, 0]
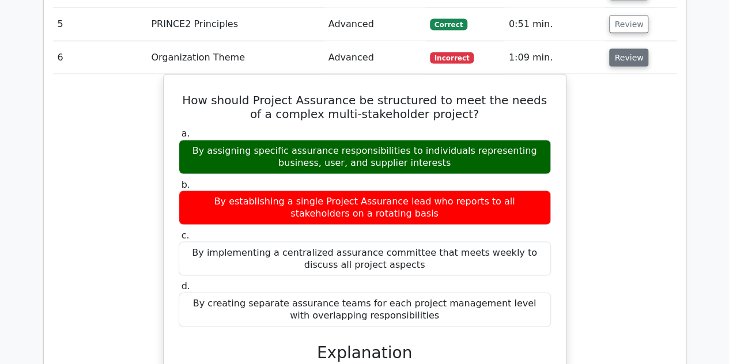
click at [620, 48] on button "Review" at bounding box center [628, 57] width 39 height 18
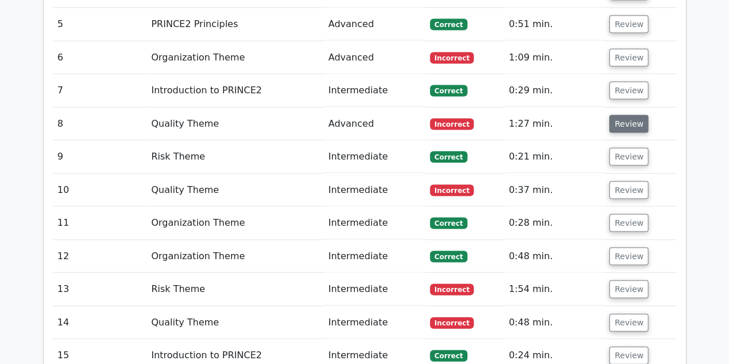
click at [621, 115] on button "Review" at bounding box center [628, 124] width 39 height 18
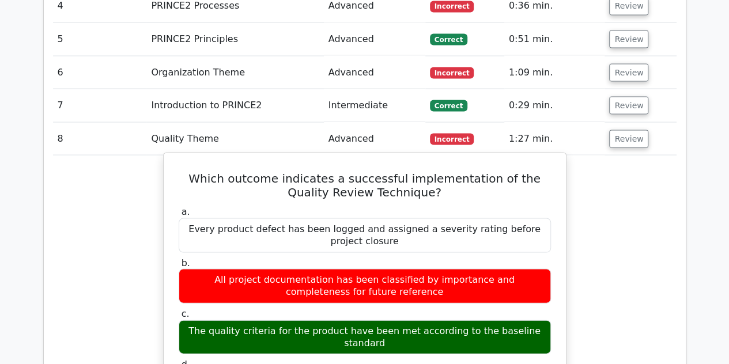
scroll to position [1064, 0]
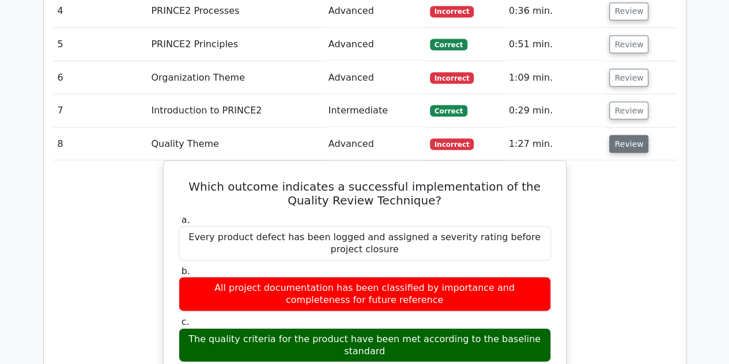
click at [620, 135] on button "Review" at bounding box center [628, 144] width 39 height 18
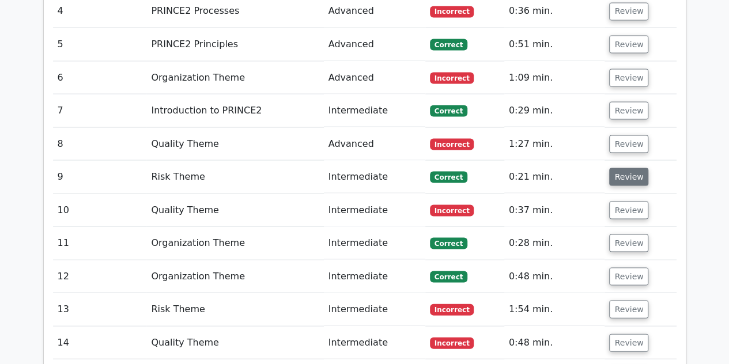
click at [624, 168] on button "Review" at bounding box center [628, 177] width 39 height 18
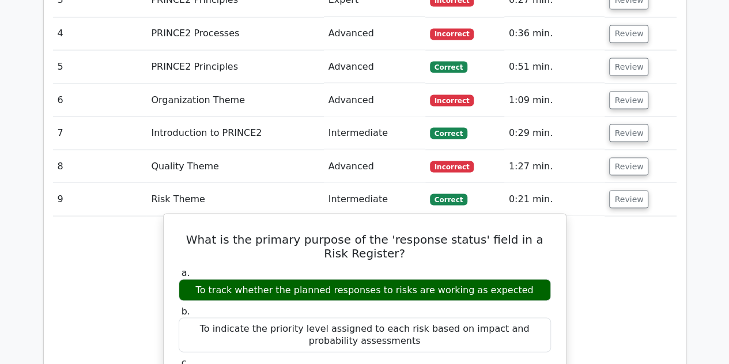
scroll to position [1040, 0]
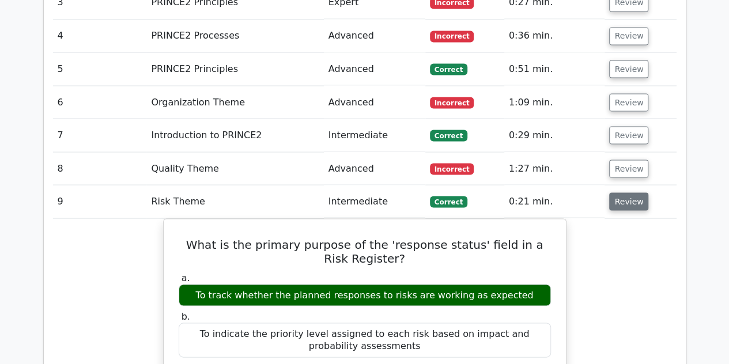
click at [617, 192] on button "Review" at bounding box center [628, 201] width 39 height 18
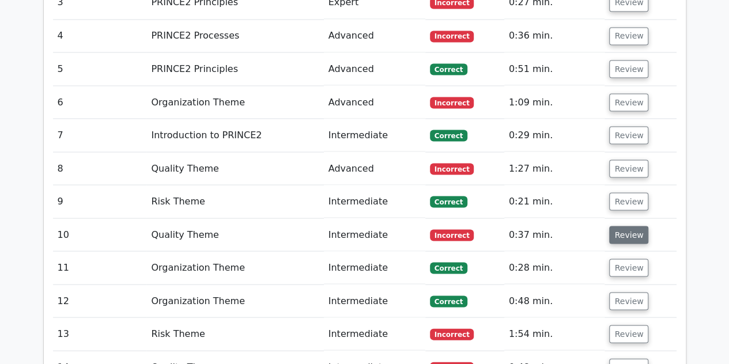
click at [614, 226] on button "Review" at bounding box center [628, 235] width 39 height 18
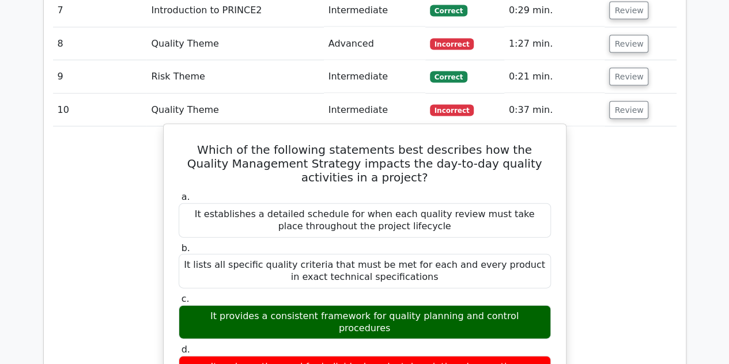
scroll to position [1160, 0]
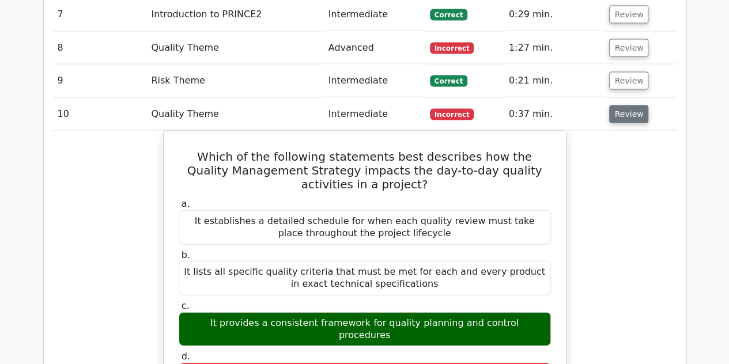
click at [620, 105] on button "Review" at bounding box center [628, 114] width 39 height 18
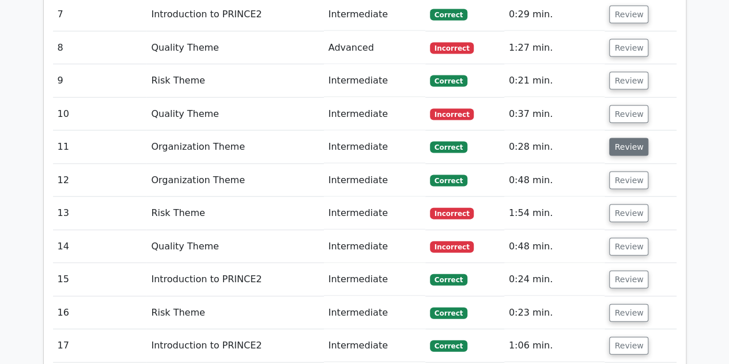
click at [625, 138] on button "Review" at bounding box center [628, 147] width 39 height 18
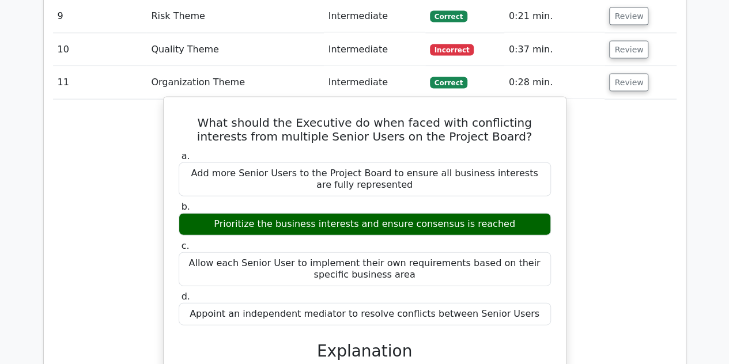
scroll to position [1223, 0]
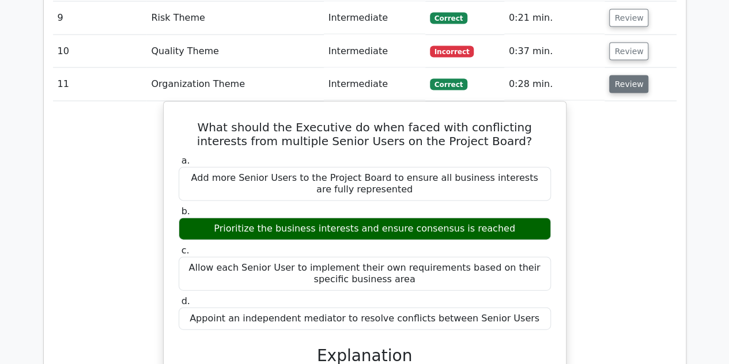
click at [610, 75] on button "Review" at bounding box center [628, 84] width 39 height 18
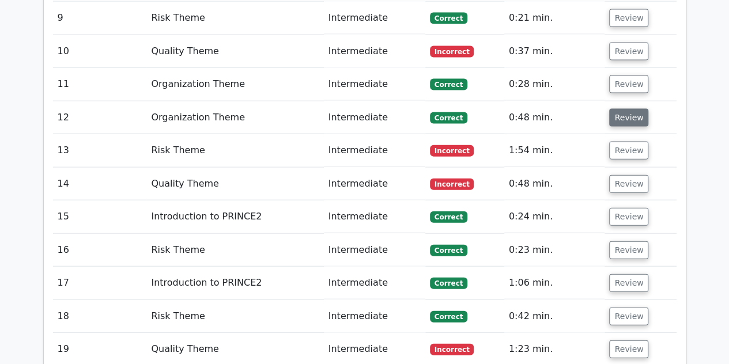
click at [613, 109] on button "Review" at bounding box center [628, 118] width 39 height 18
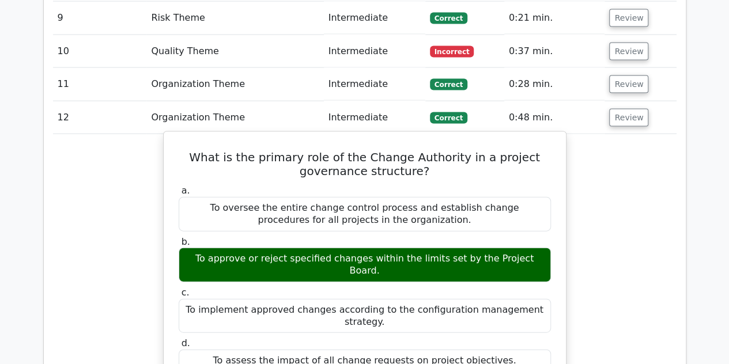
click at [446, 277] on div "a. To oversee the entire change control process and establish change procedures…" at bounding box center [365, 279] width 386 height 192
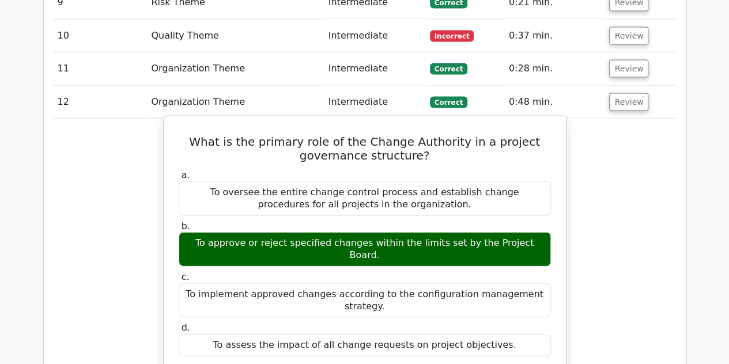
scroll to position [1230, 0]
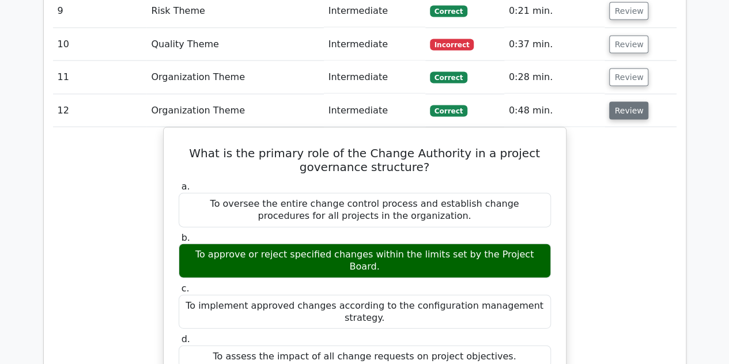
click at [625, 102] on button "Review" at bounding box center [628, 111] width 39 height 18
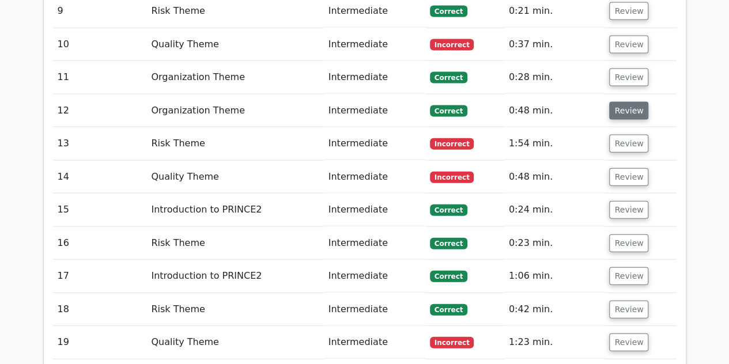
click at [625, 102] on button "Review" at bounding box center [628, 111] width 39 height 18
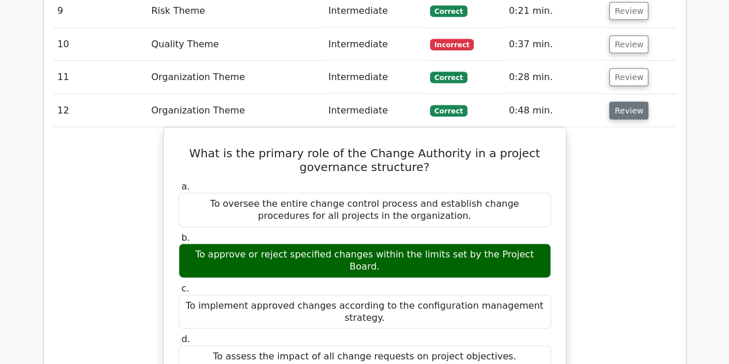
click at [625, 102] on button "Review" at bounding box center [628, 111] width 39 height 18
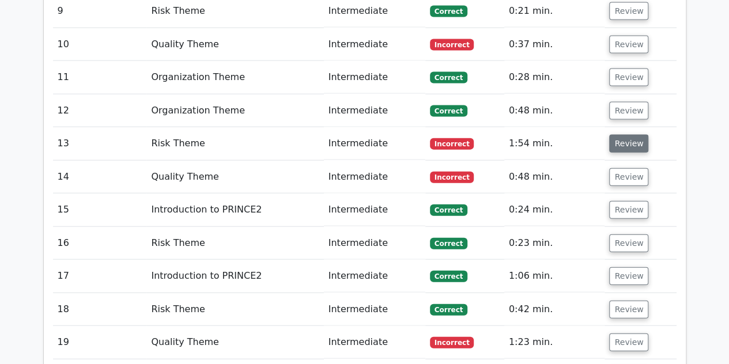
click at [617, 135] on button "Review" at bounding box center [628, 144] width 39 height 18
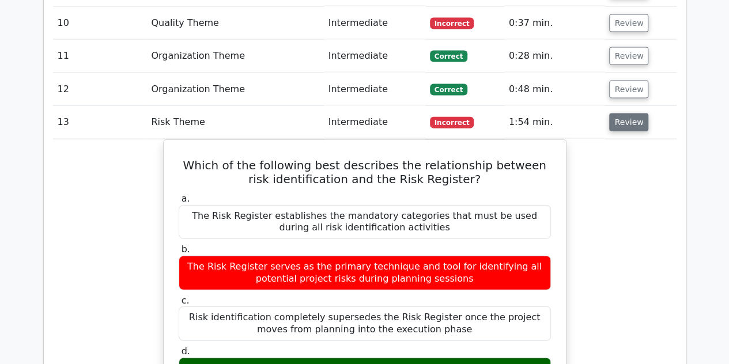
scroll to position [1251, 0]
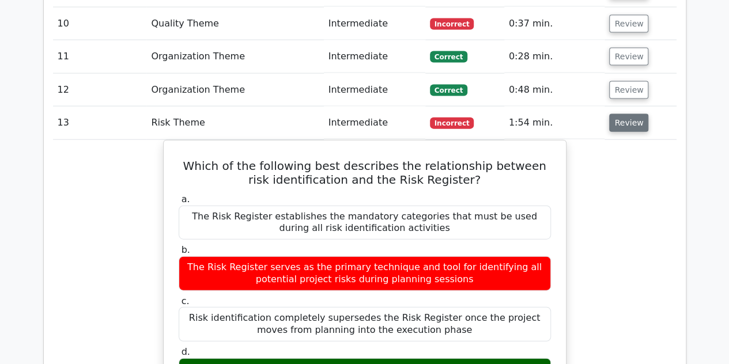
click at [615, 114] on button "Review" at bounding box center [628, 123] width 39 height 18
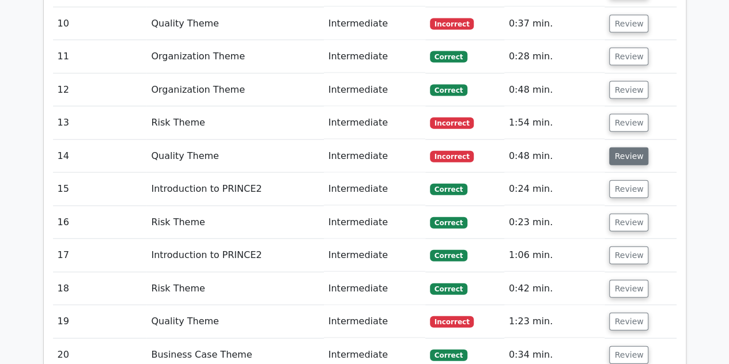
click at [620, 148] on button "Review" at bounding box center [628, 157] width 39 height 18
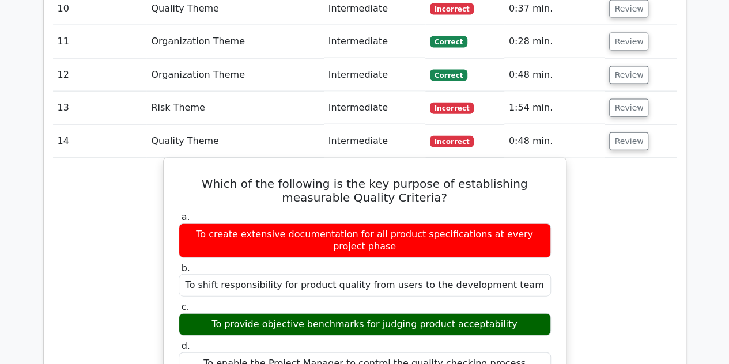
scroll to position [1262, 0]
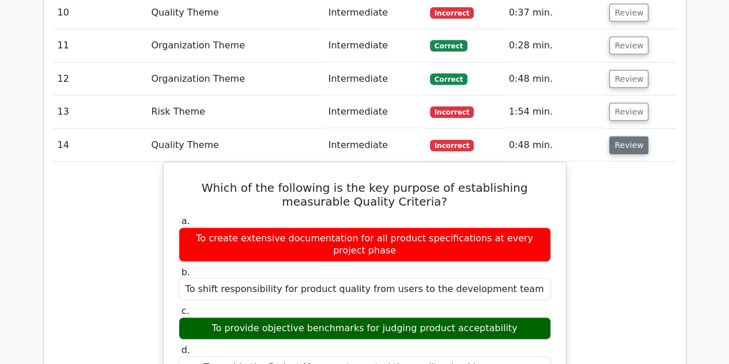
click at [618, 137] on button "Review" at bounding box center [628, 146] width 39 height 18
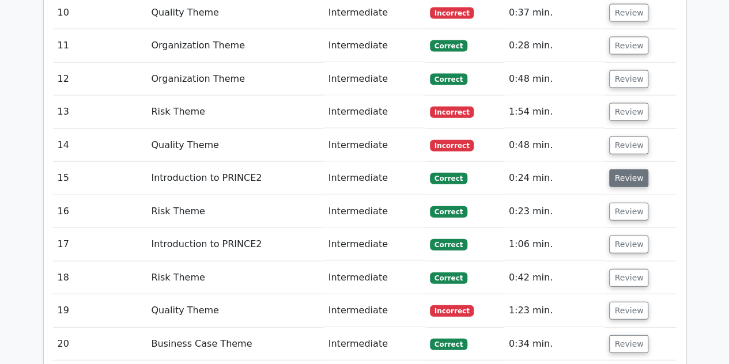
click at [635, 169] on button "Review" at bounding box center [628, 178] width 39 height 18
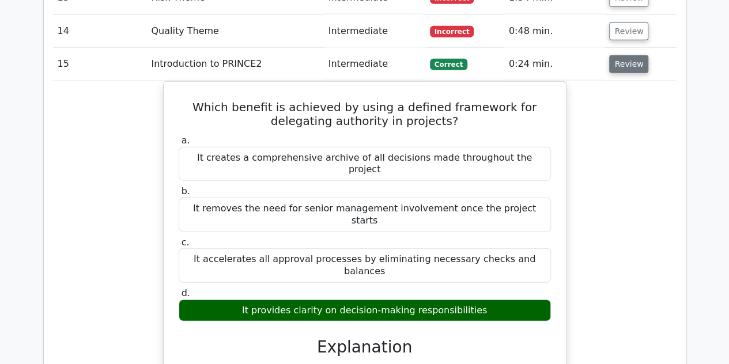
scroll to position [1376, 0]
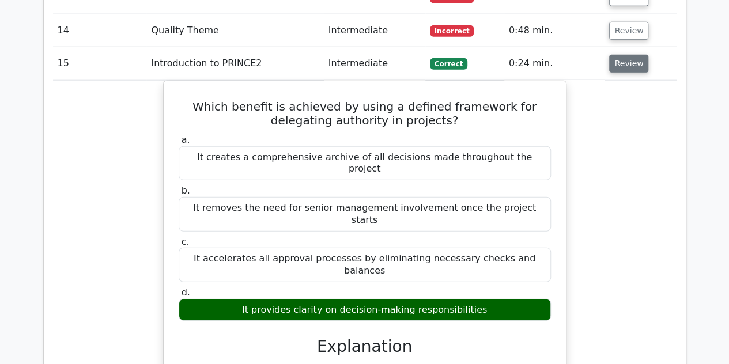
click at [635, 55] on button "Review" at bounding box center [628, 64] width 39 height 18
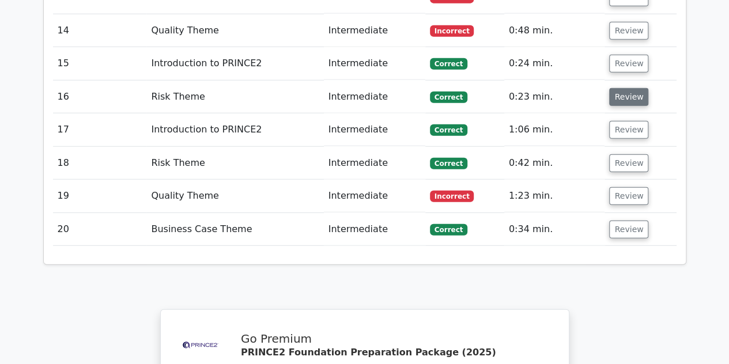
click at [628, 88] on button "Review" at bounding box center [628, 97] width 39 height 18
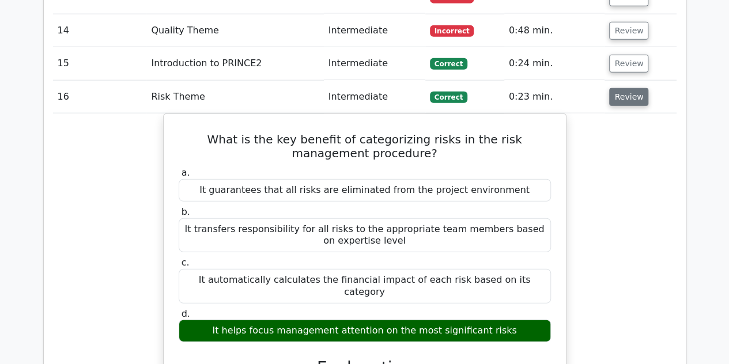
click at [628, 88] on button "Review" at bounding box center [628, 97] width 39 height 18
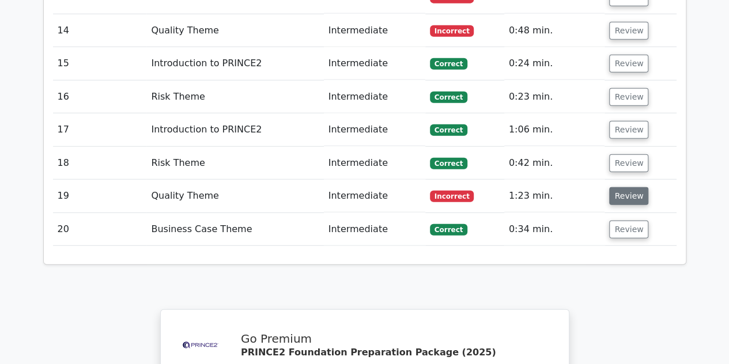
click at [620, 187] on button "Review" at bounding box center [628, 196] width 39 height 18
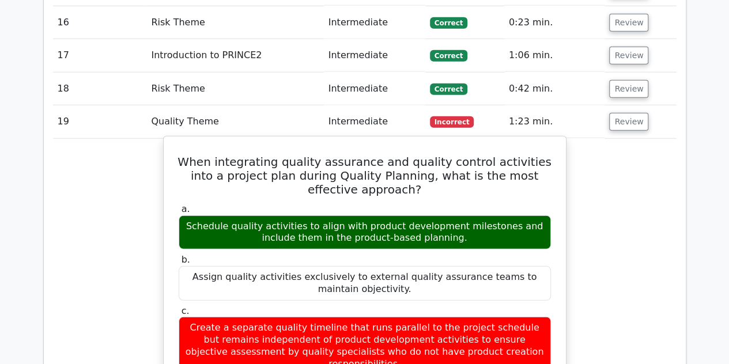
scroll to position [1451, 0]
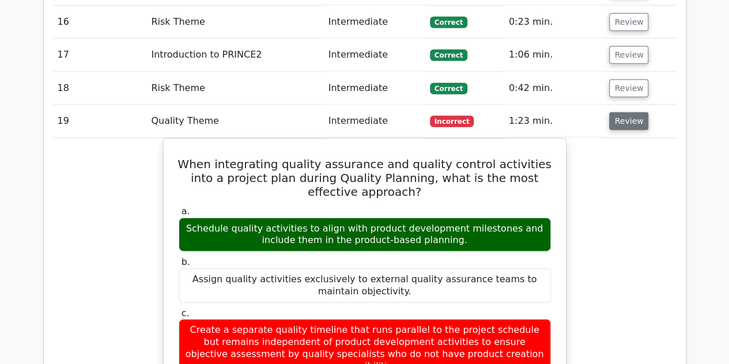
click at [635, 112] on button "Review" at bounding box center [628, 121] width 39 height 18
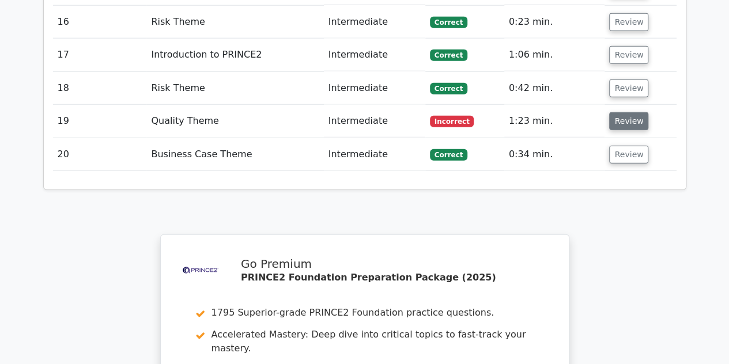
click at [635, 112] on button "Review" at bounding box center [628, 121] width 39 height 18
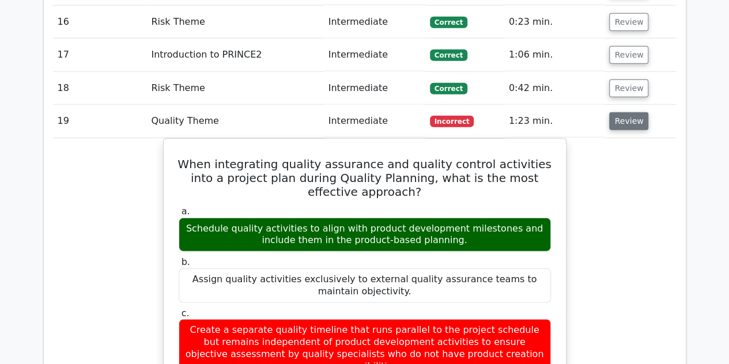
click at [635, 112] on button "Review" at bounding box center [628, 121] width 39 height 18
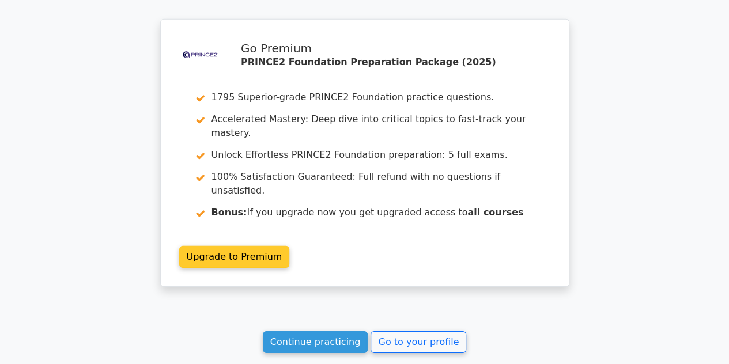
scroll to position [1664, 0]
click at [264, 246] on link "Upgrade to Premium" at bounding box center [234, 257] width 111 height 22
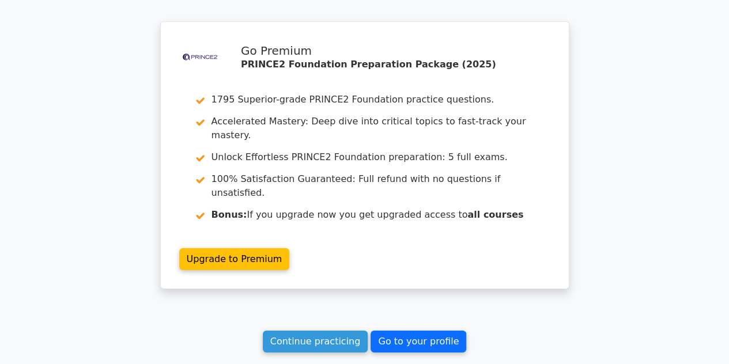
click at [394, 331] on link "Go to your profile" at bounding box center [419, 342] width 96 height 22
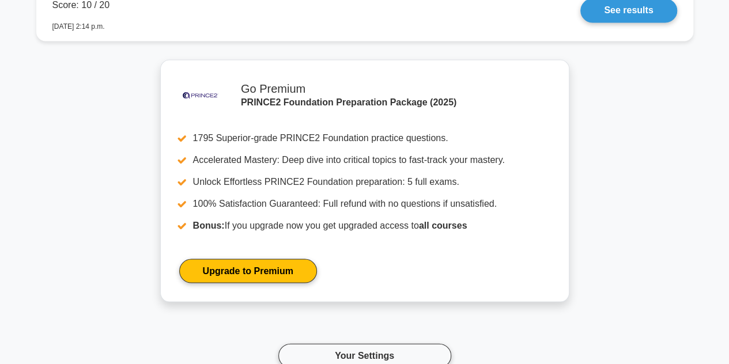
scroll to position [1036, 0]
